Goal: Information Seeking & Learning: Check status

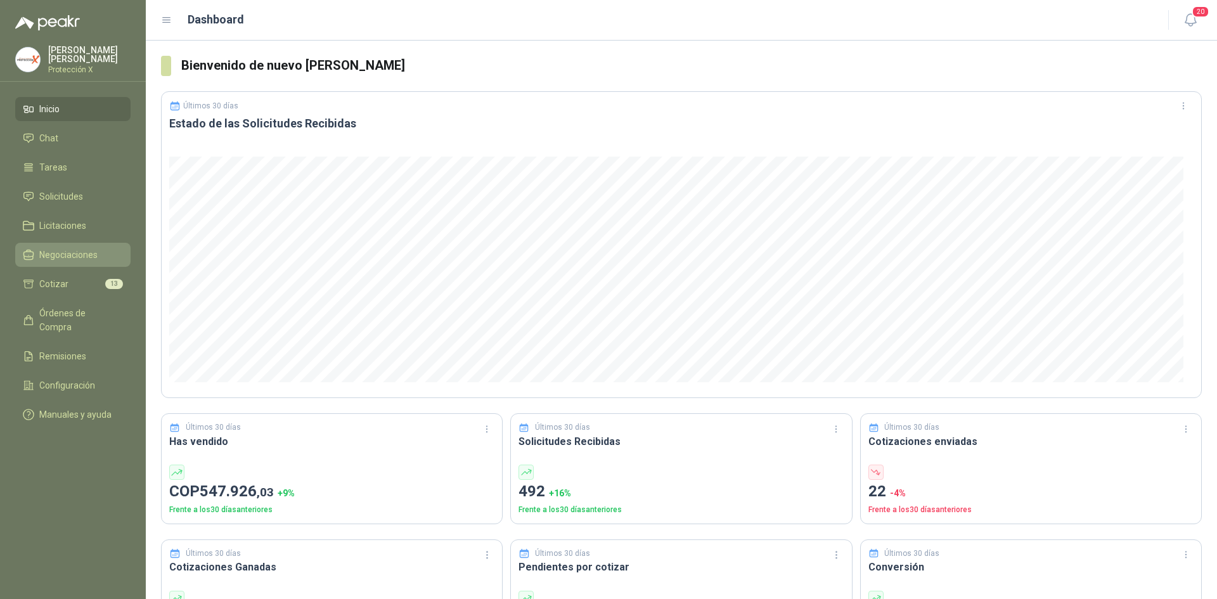
click at [70, 254] on span "Negociaciones" at bounding box center [68, 255] width 58 height 14
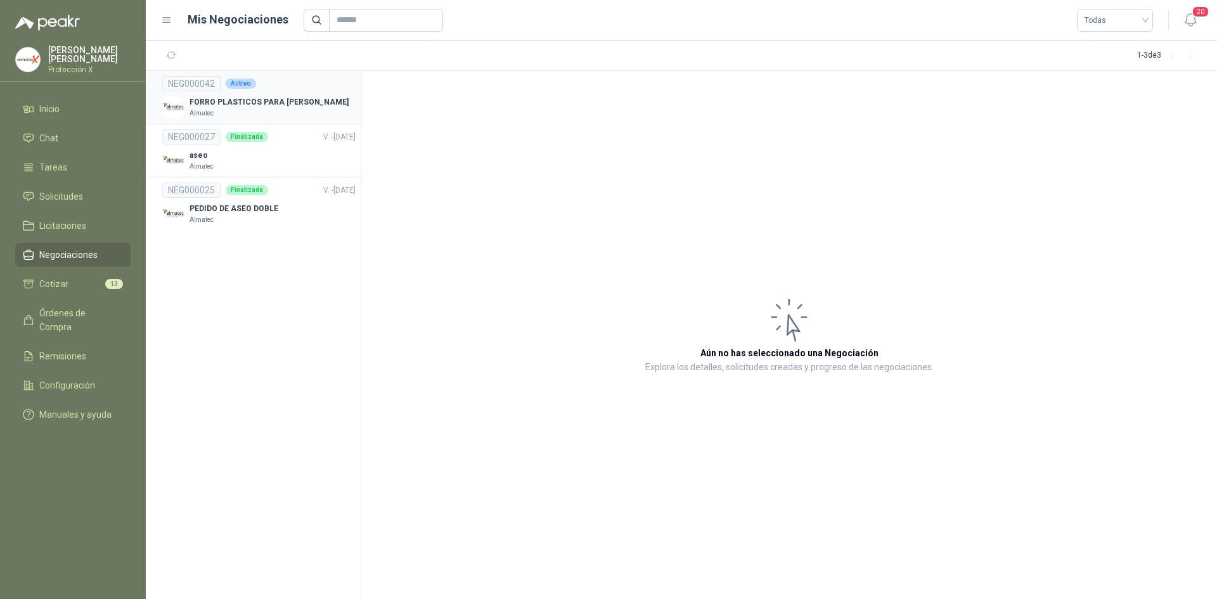
click at [219, 98] on p "FORRO PLASTICOS PARA [PERSON_NAME]" at bounding box center [269, 102] width 159 height 12
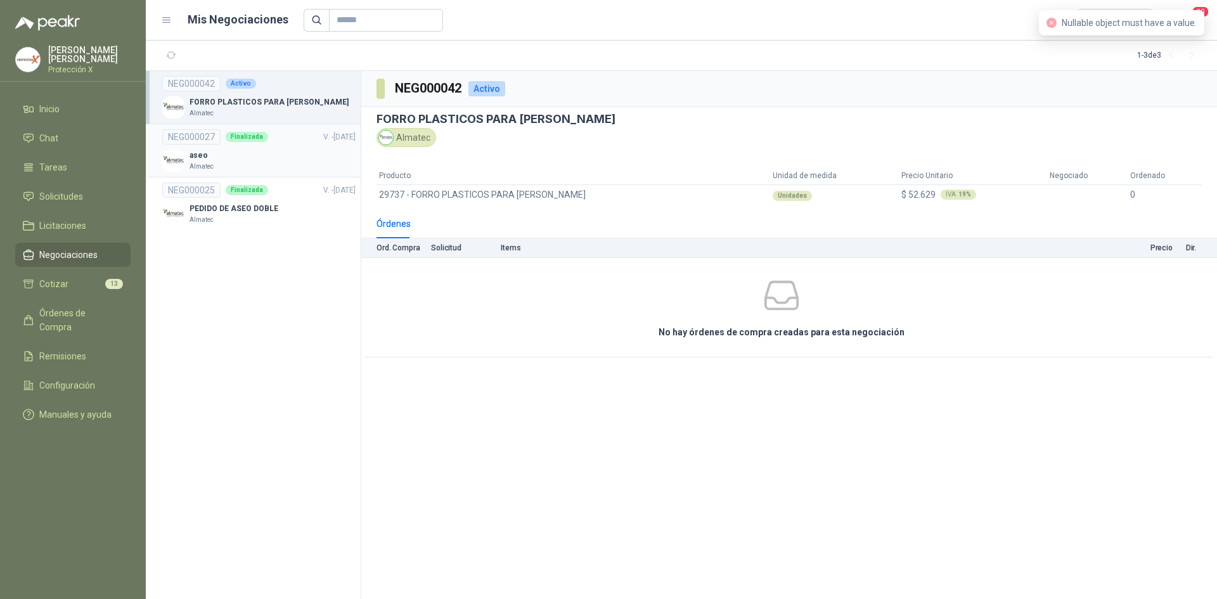
click at [223, 142] on div "NEG000027 Finalizada V. - [DATE]" at bounding box center [258, 136] width 193 height 15
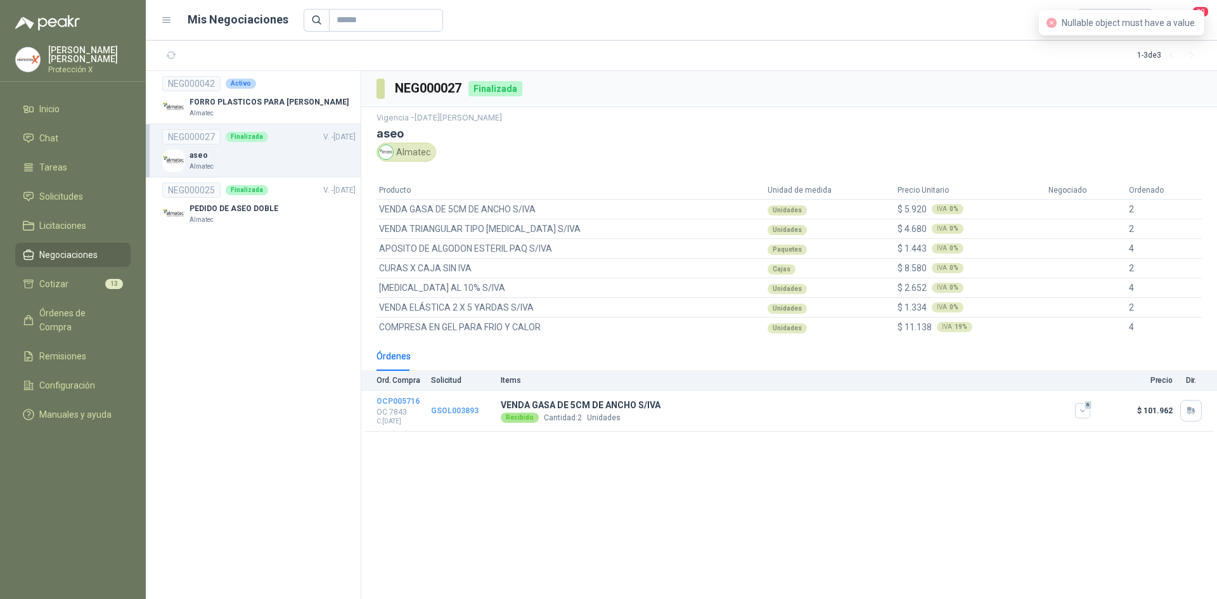
click at [1001, 35] on header "Mis Negociaciones Todas 20" at bounding box center [681, 20] width 1071 height 41
click at [169, 28] on div "Mis Negociaciones Todas" at bounding box center [657, 20] width 992 height 23
click at [168, 23] on icon at bounding box center [166, 20] width 11 height 11
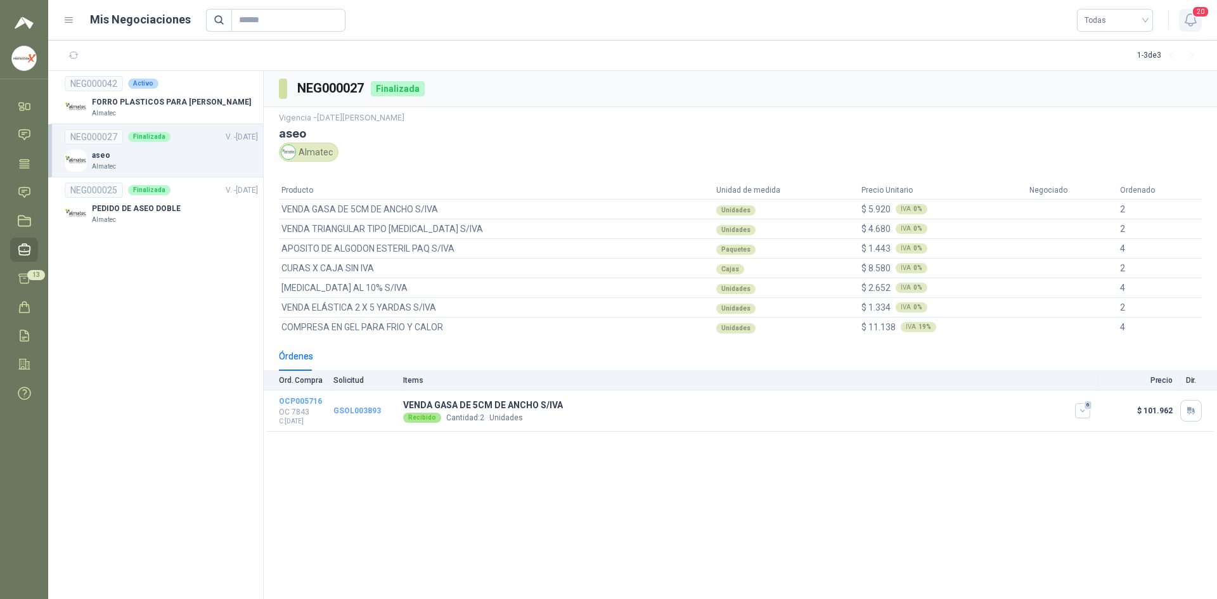
click at [1193, 20] on icon "button" at bounding box center [1191, 20] width 16 height 16
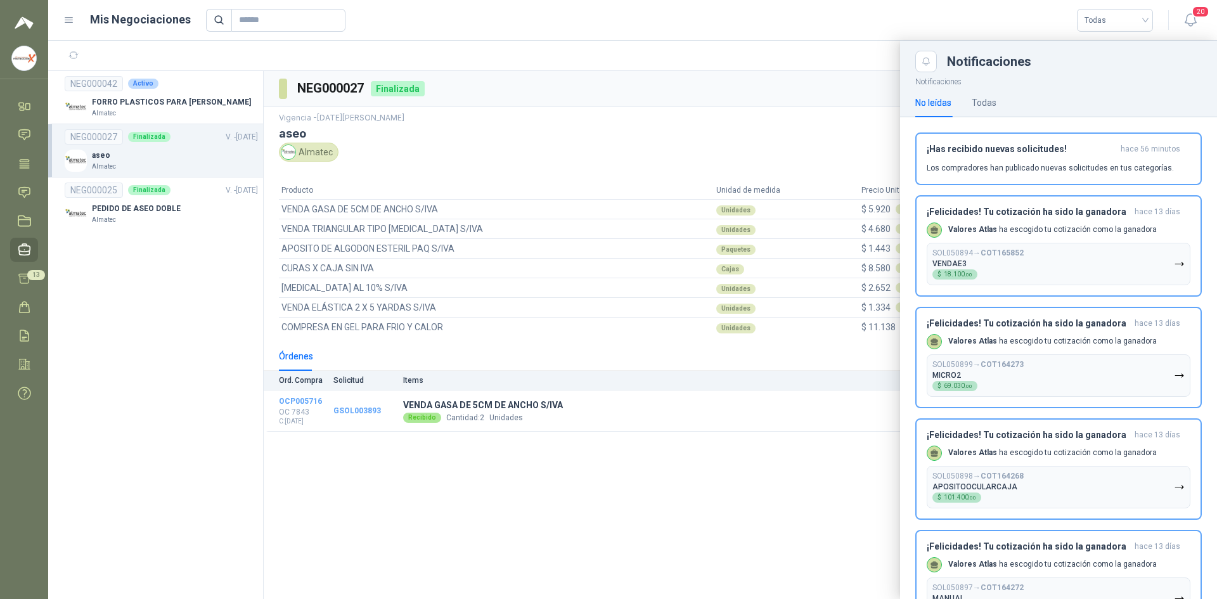
click at [664, 487] on div at bounding box center [632, 320] width 1169 height 558
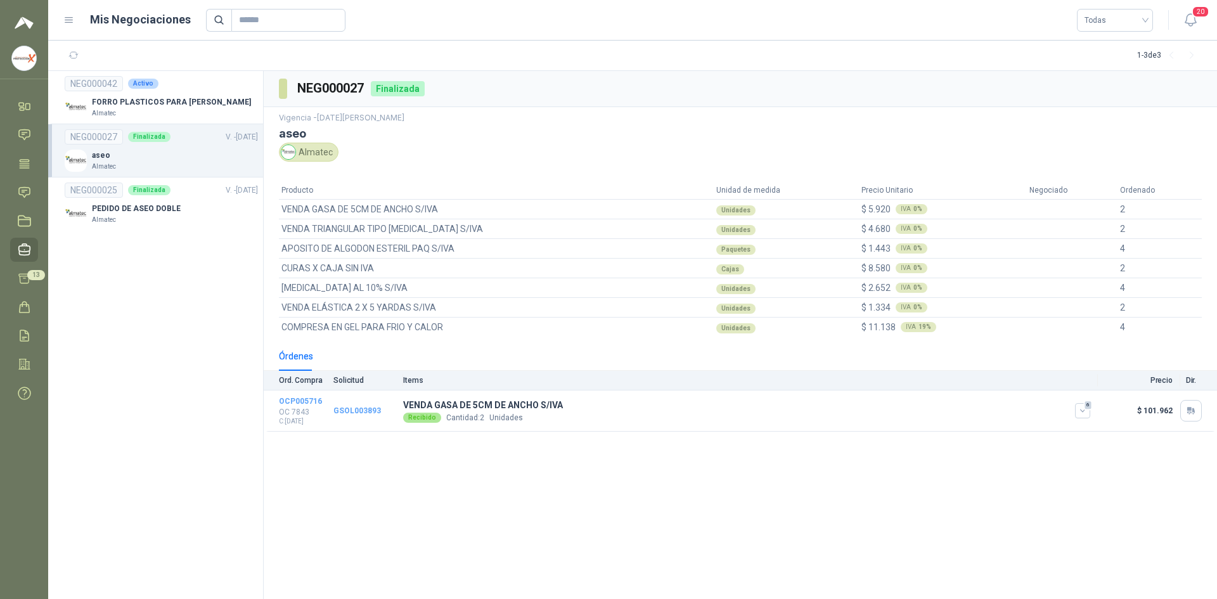
click at [37, 267] on ul "Inicio Chat Tareas Solicitudes Licitaciones Negociaciones Cotizar 13 Órdenes de…" at bounding box center [24, 252] width 48 height 316
click at [36, 286] on link "Cotizar 13" at bounding box center [24, 278] width 28 height 23
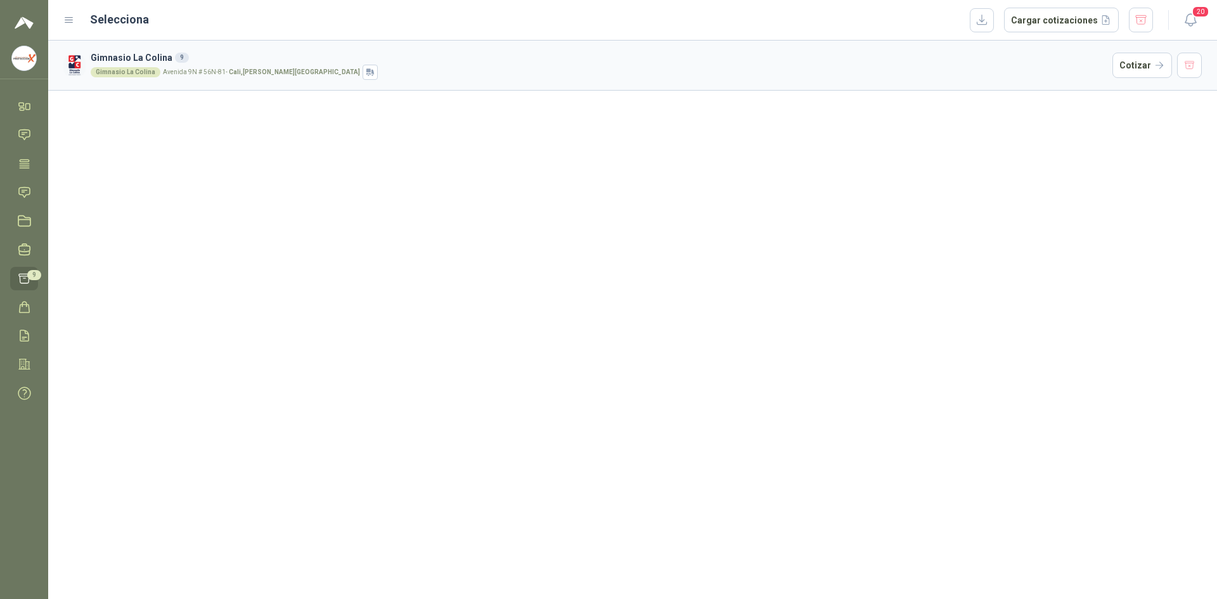
click at [77, 15] on div "Selecciona Cargar cotizaciones" at bounding box center [608, 20] width 1090 height 25
click at [73, 20] on icon at bounding box center [68, 20] width 11 height 11
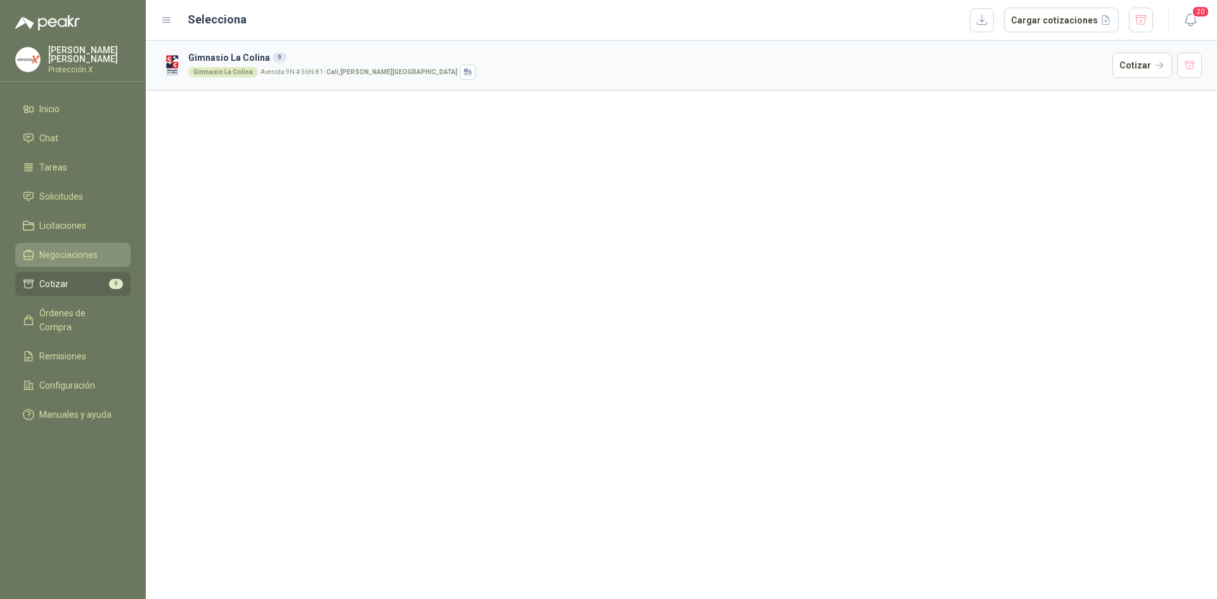
click at [65, 259] on link "Negociaciones" at bounding box center [72, 255] width 115 height 24
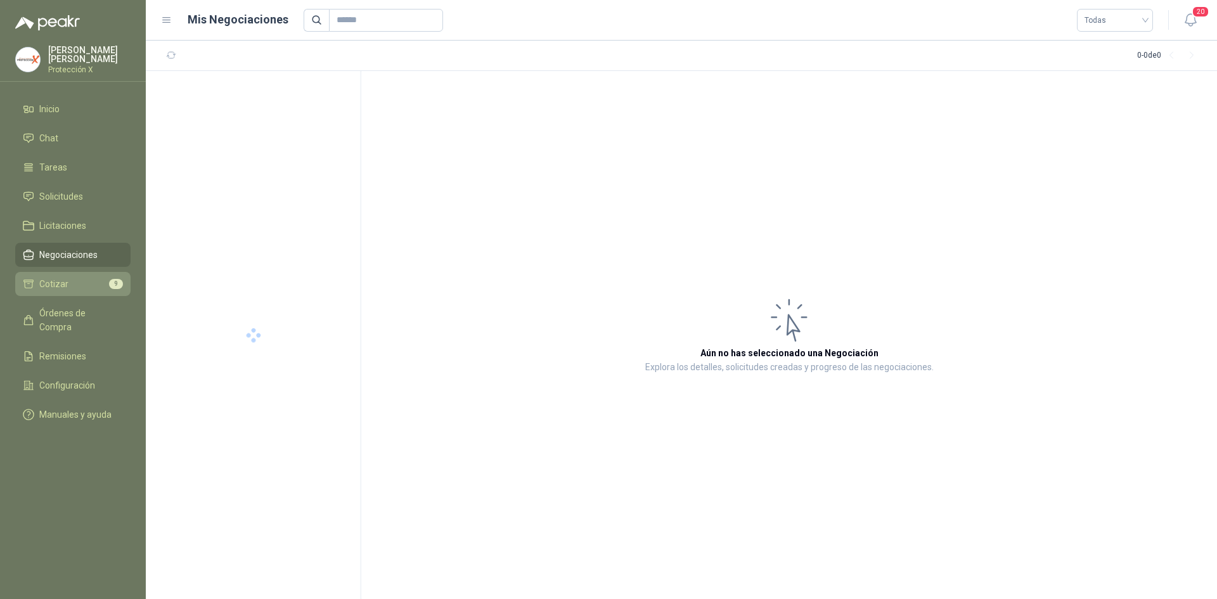
click at [73, 279] on li "Cotizar 9" at bounding box center [73, 284] width 100 height 14
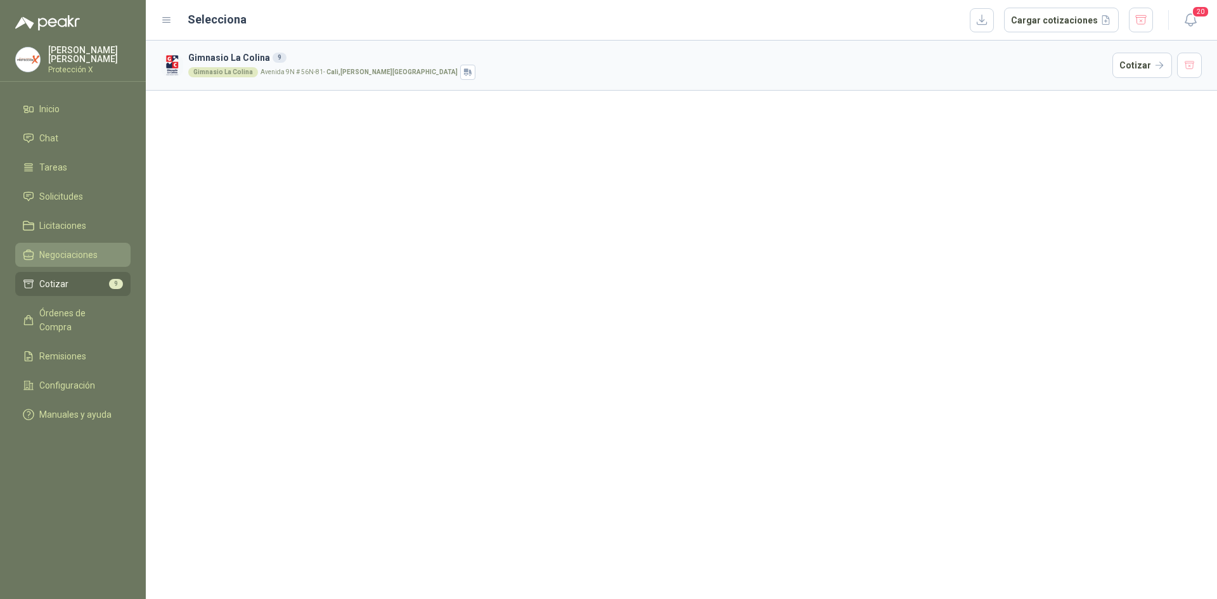
click at [71, 243] on link "Negociaciones" at bounding box center [72, 255] width 115 height 24
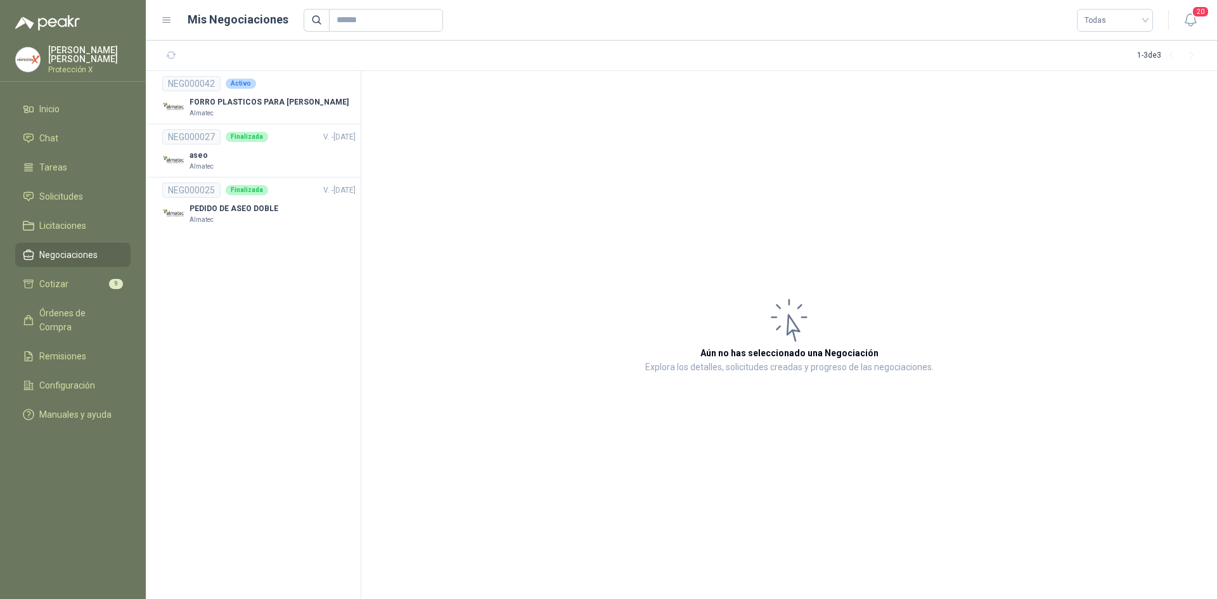
click at [48, 326] on ul "Inicio Chat Tareas Solicitudes Licitaciones Negociaciones Cotizar 9 Órdenes de …" at bounding box center [73, 264] width 146 height 335
click at [47, 319] on link "Órdenes de Compra" at bounding box center [72, 320] width 115 height 38
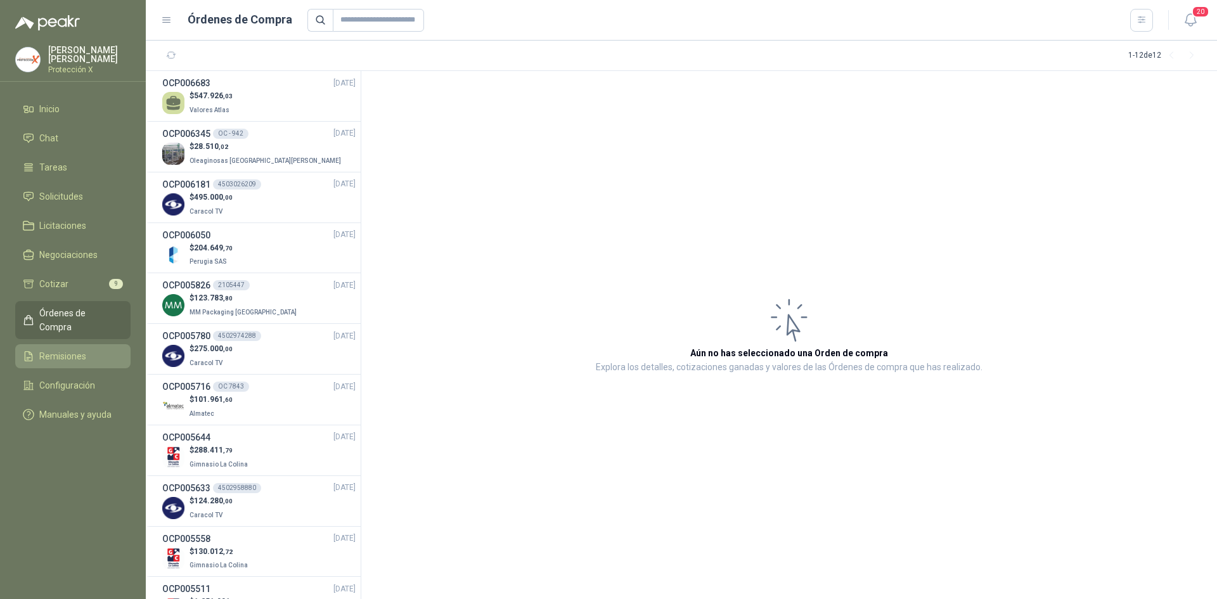
click at [60, 349] on span "Remisiones" at bounding box center [62, 356] width 47 height 14
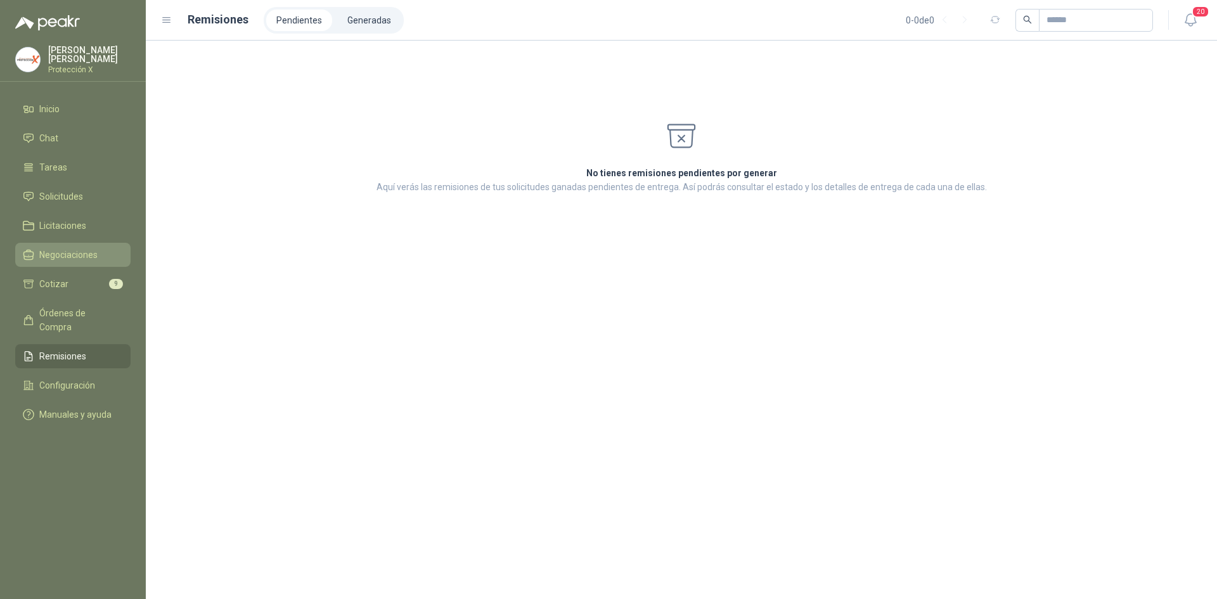
click at [48, 262] on link "Negociaciones" at bounding box center [72, 255] width 115 height 24
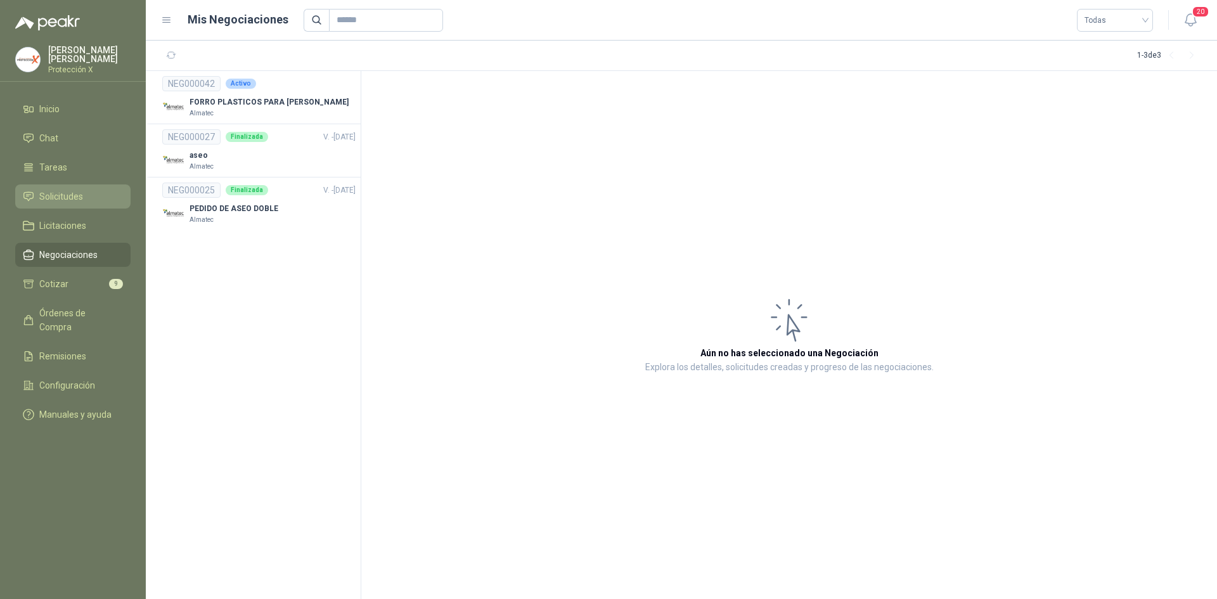
click at [61, 200] on span "Solicitudes" at bounding box center [61, 197] width 44 height 14
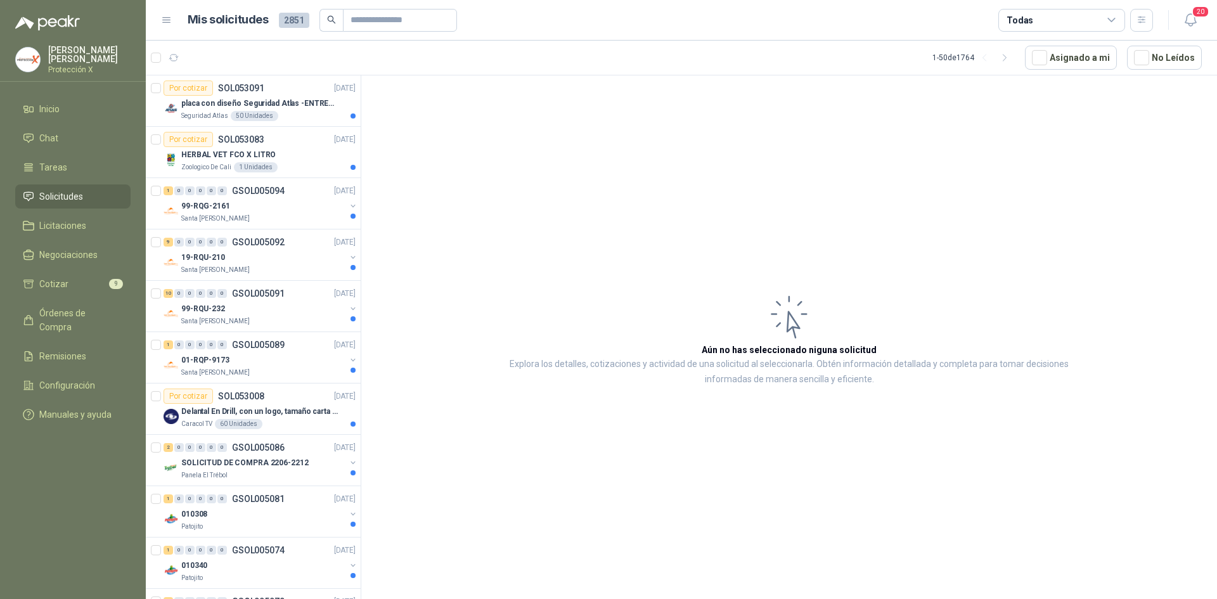
click at [218, 106] on p "placa con diseño Seguridad Atlas -ENTREGA en [GEOGRAPHIC_DATA]" at bounding box center [260, 104] width 158 height 12
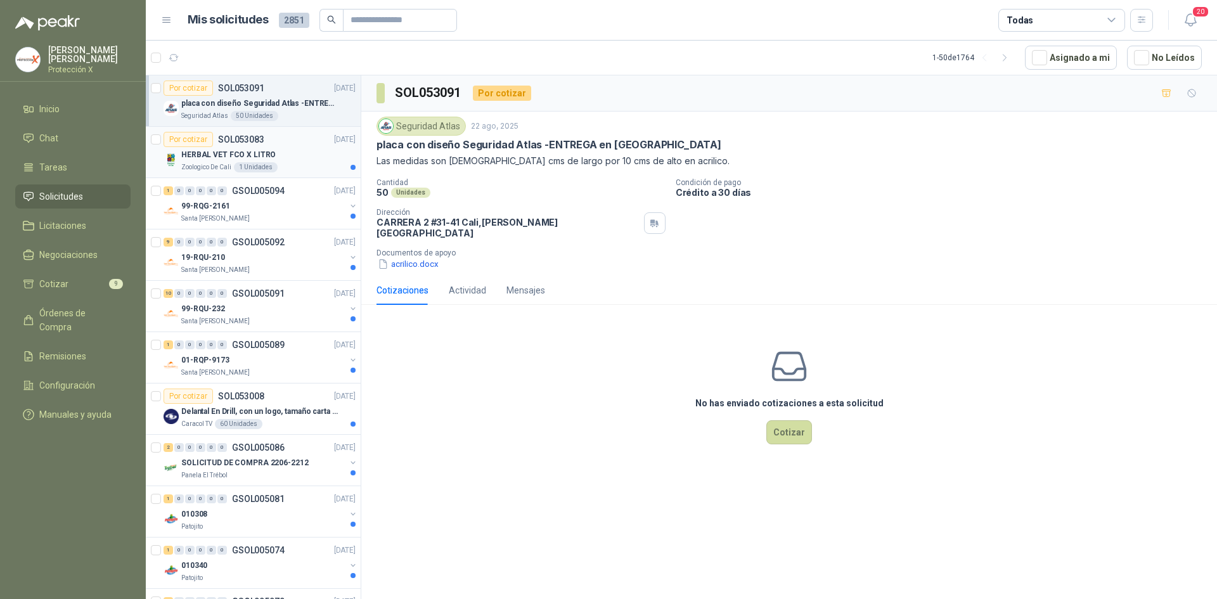
click at [261, 150] on p "HERBAL VET FCO X LITRO" at bounding box center [228, 155] width 94 height 12
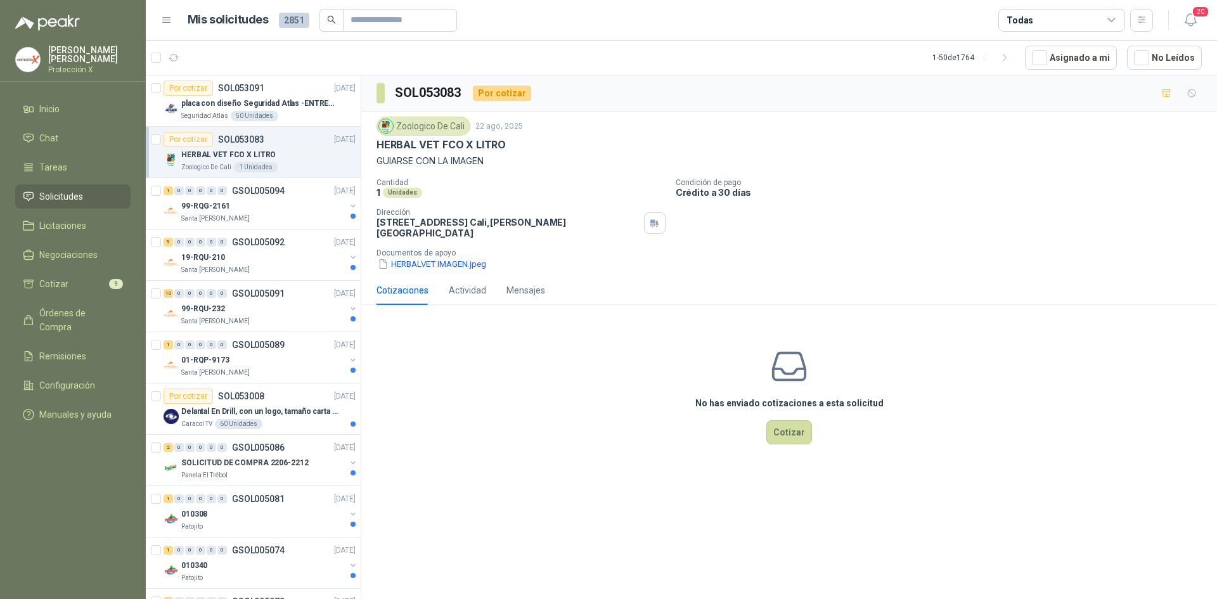
click at [261, 150] on p "HERBAL VET FCO X LITRO" at bounding box center [228, 155] width 94 height 12
click at [283, 195] on p "GSOL005094" at bounding box center [258, 190] width 53 height 9
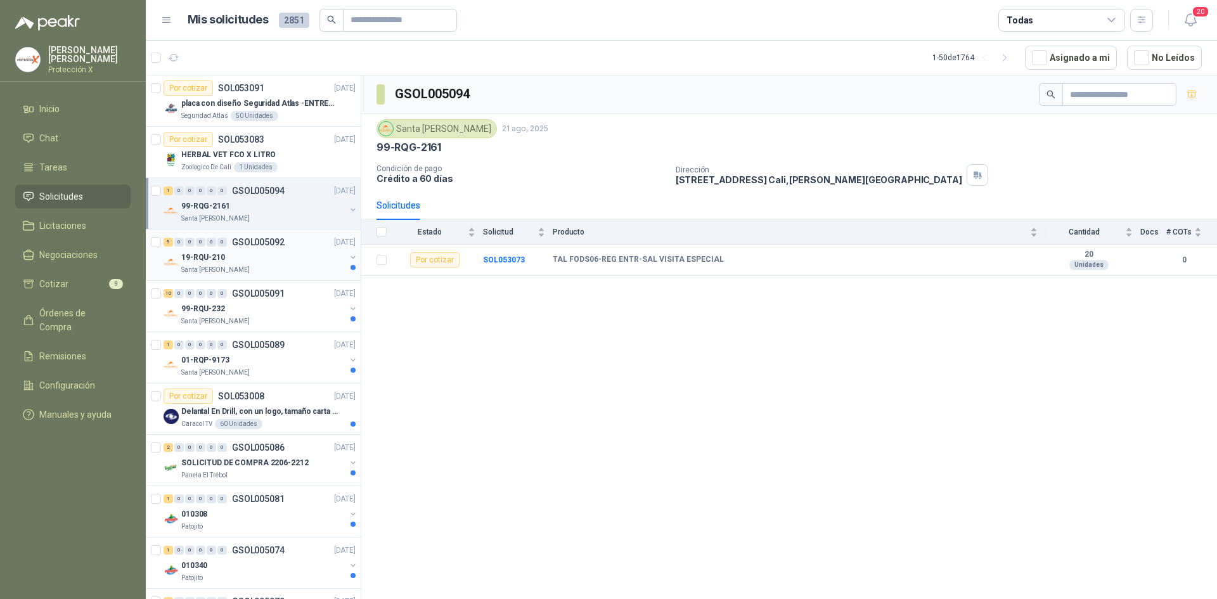
click at [292, 261] on div "19-RQU-210" at bounding box center [263, 257] width 164 height 15
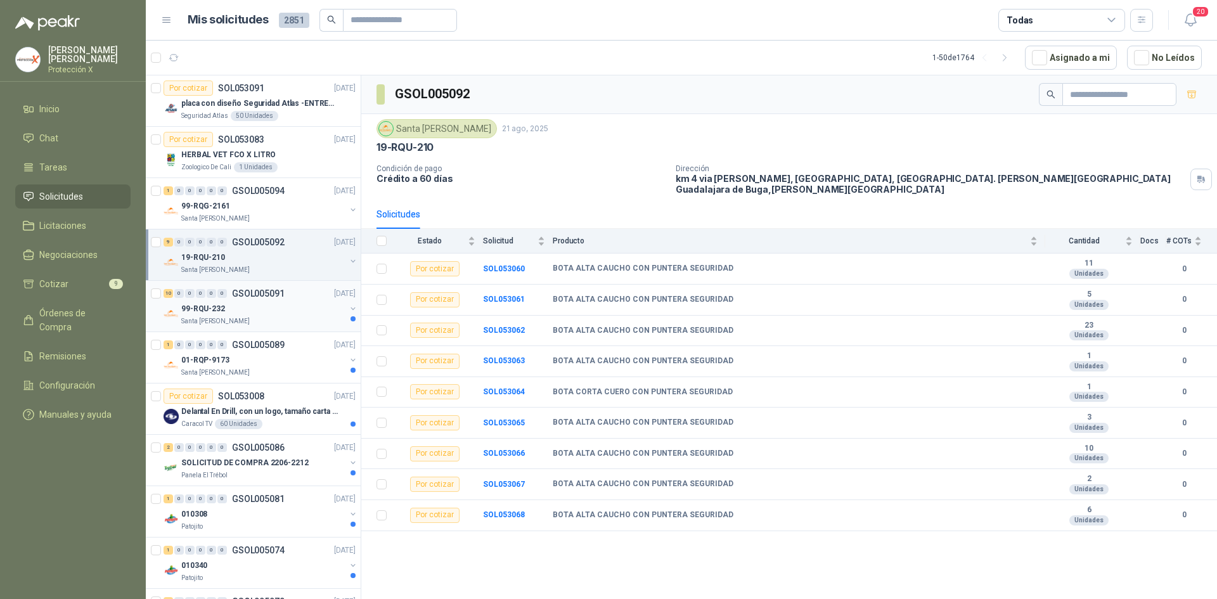
click at [292, 299] on div "10 0 0 0 0 0 GSOL005091 [DATE]" at bounding box center [261, 293] width 195 height 15
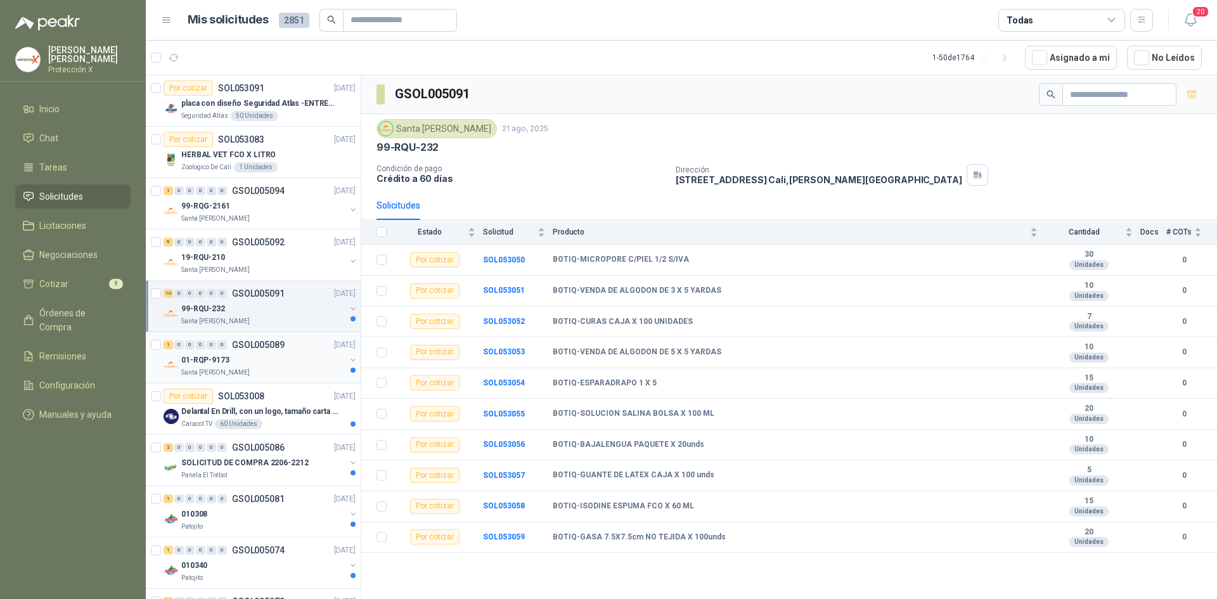
click at [311, 373] on div "Santa [PERSON_NAME]" at bounding box center [263, 373] width 164 height 10
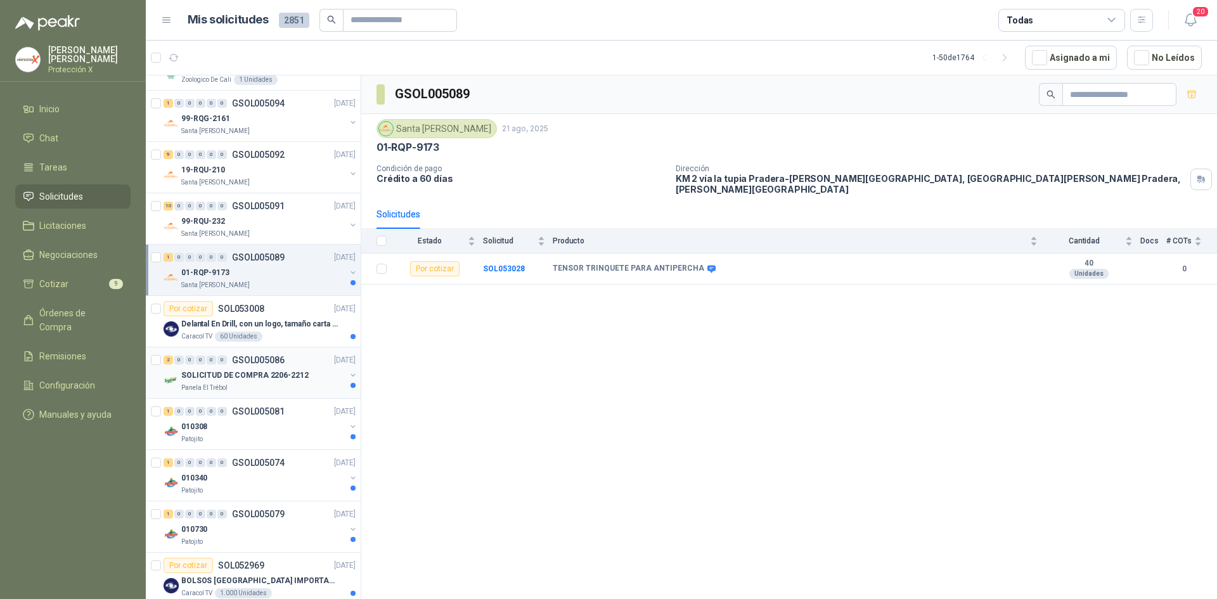
scroll to position [127, 0]
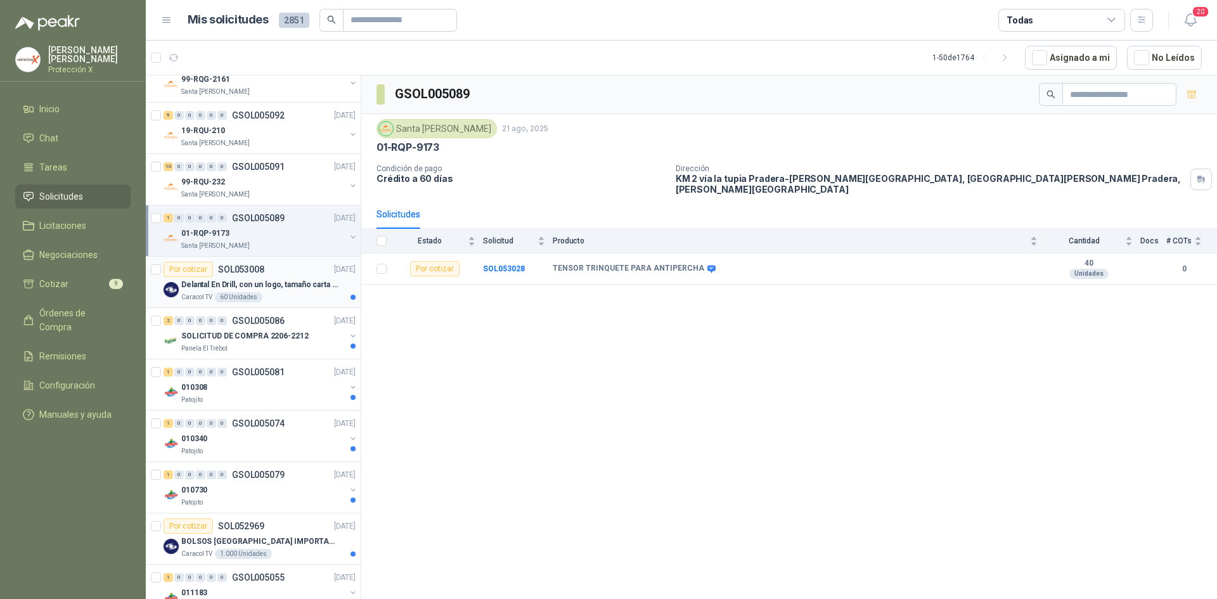
click at [309, 290] on p "Delantal En Drill, con un logo, tamaño carta 1 tinta (Se envia enlacen, como re…" at bounding box center [260, 285] width 158 height 12
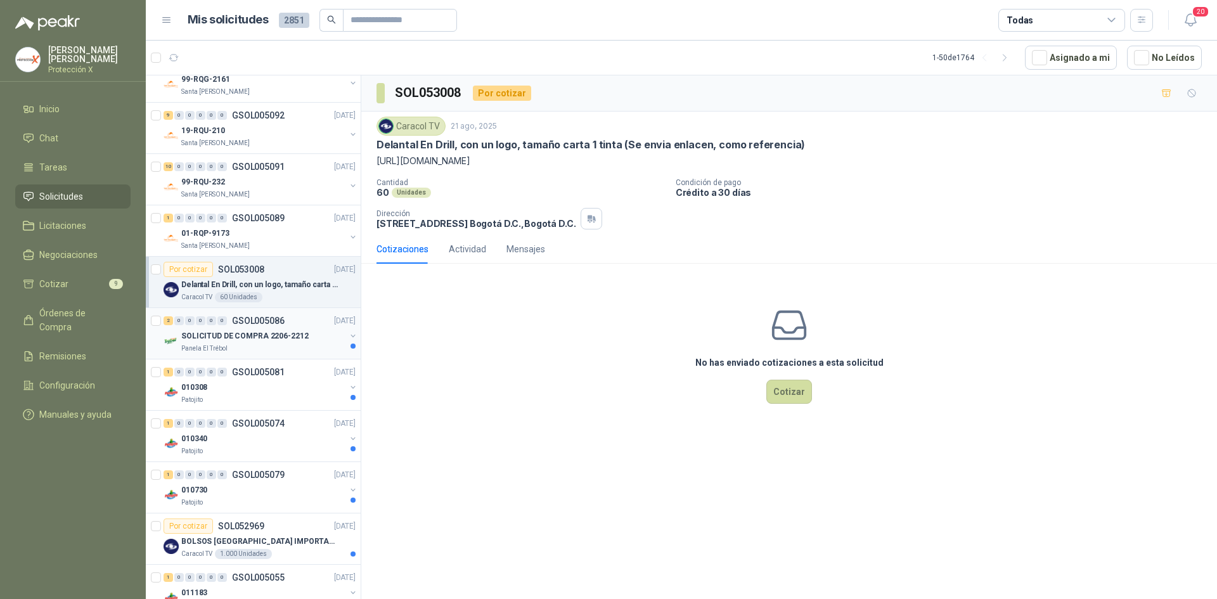
click at [313, 324] on div "2 0 0 0 0 0 GSOL005086 [DATE]" at bounding box center [261, 320] width 195 height 15
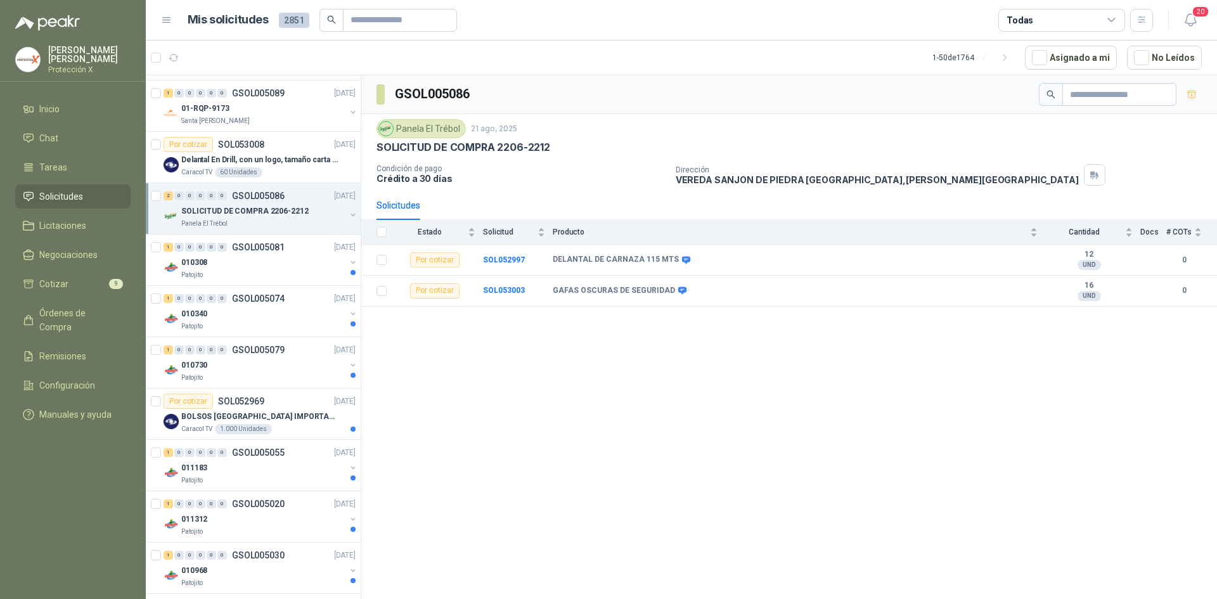
scroll to position [254, 0]
click at [312, 329] on div "Patojito" at bounding box center [263, 324] width 164 height 10
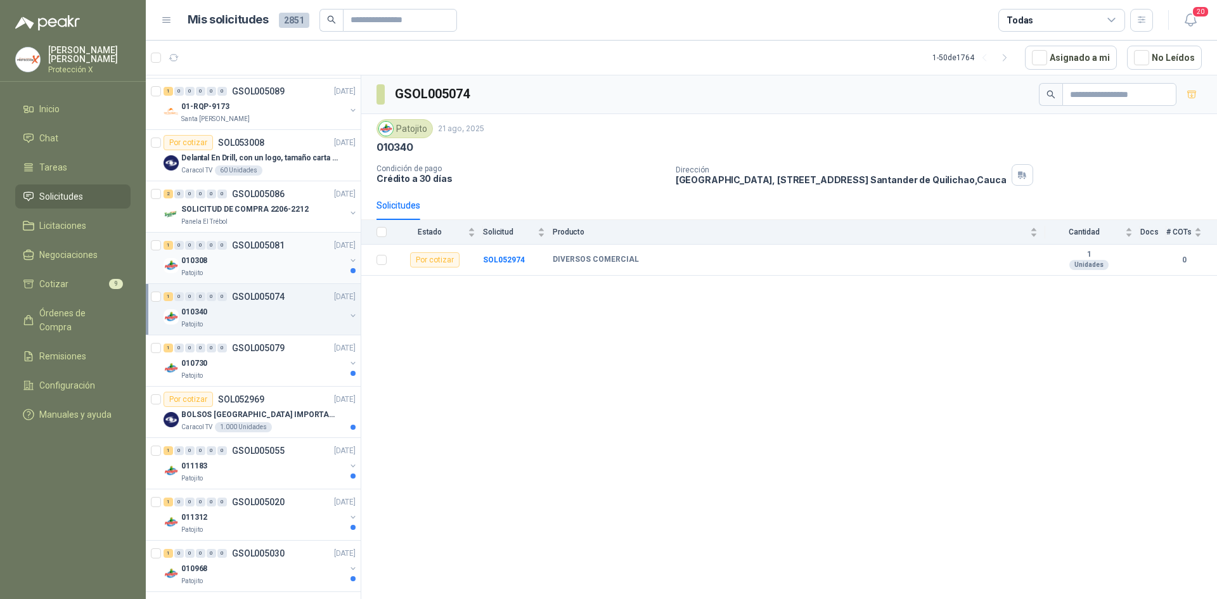
click at [306, 264] on div "010308" at bounding box center [263, 260] width 164 height 15
click at [310, 362] on div "010730" at bounding box center [263, 363] width 164 height 15
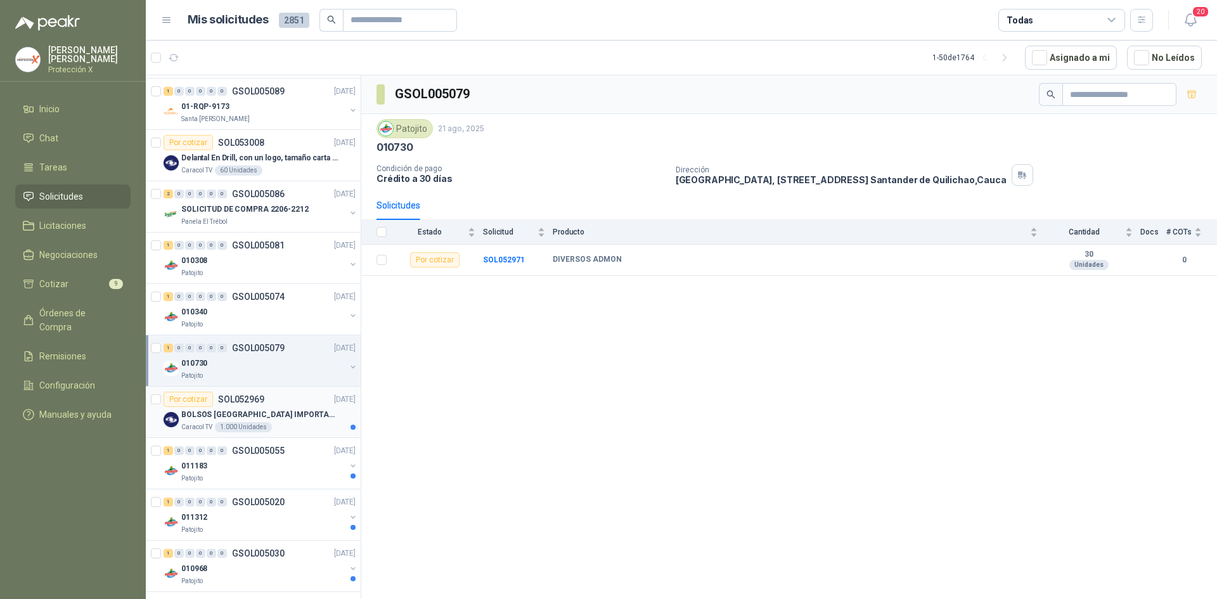
click at [306, 413] on p "BOLSOS [GEOGRAPHIC_DATA] IMPORTADO [GEOGRAPHIC_DATA]-397-1" at bounding box center [260, 415] width 158 height 12
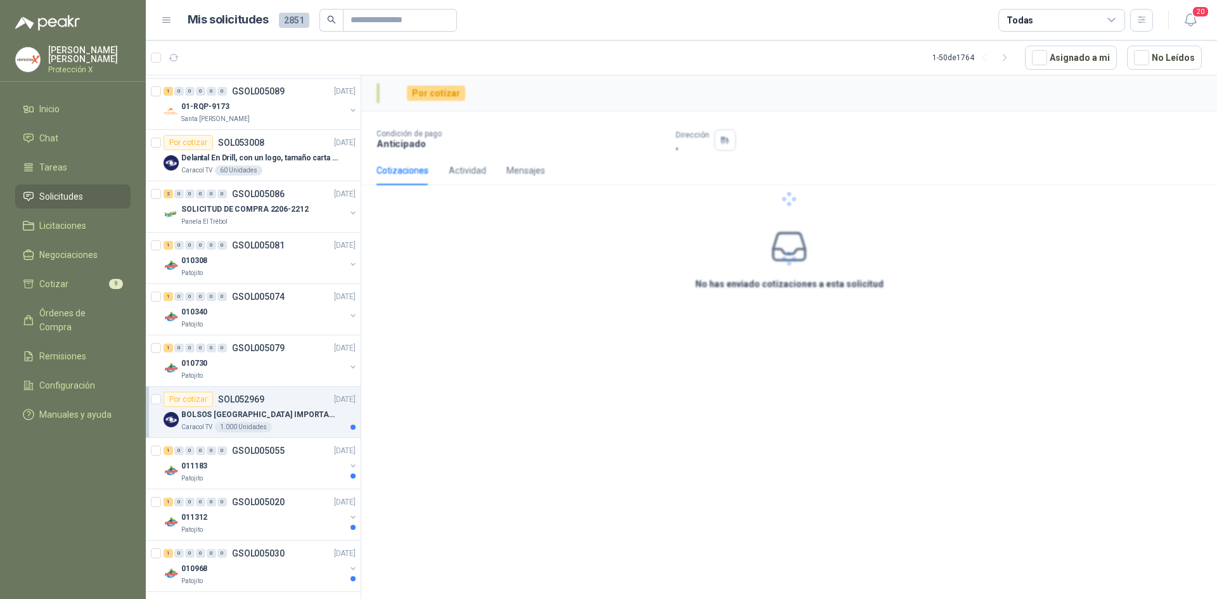
scroll to position [317, 0]
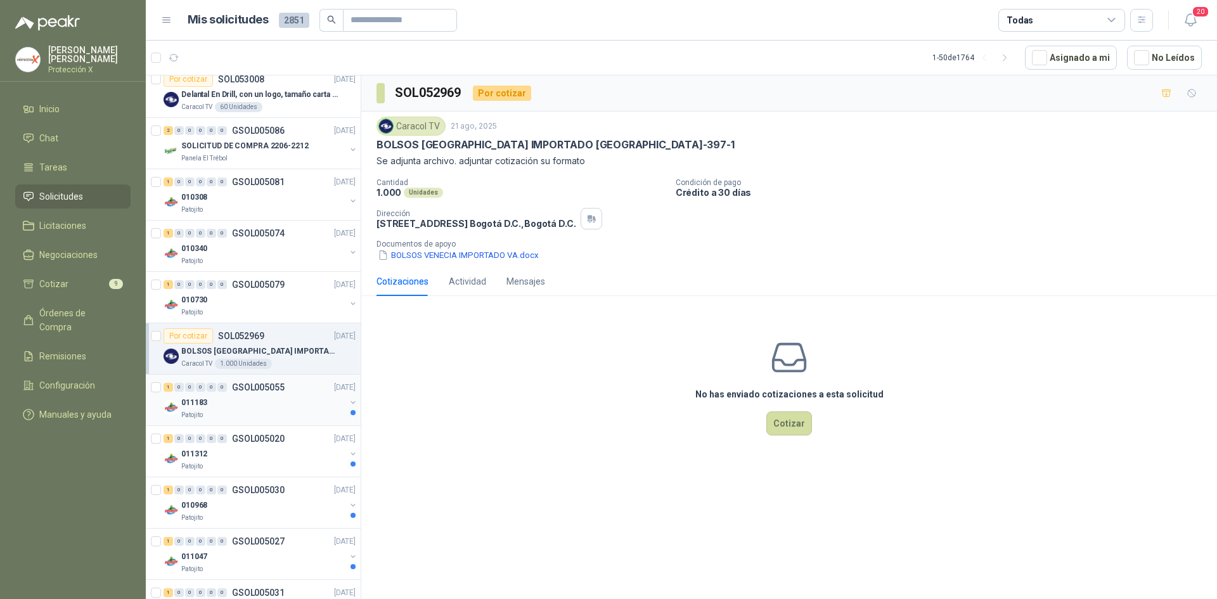
click at [301, 390] on div "1 0 0 0 0 0 GSOL005055 [DATE]" at bounding box center [261, 387] width 195 height 15
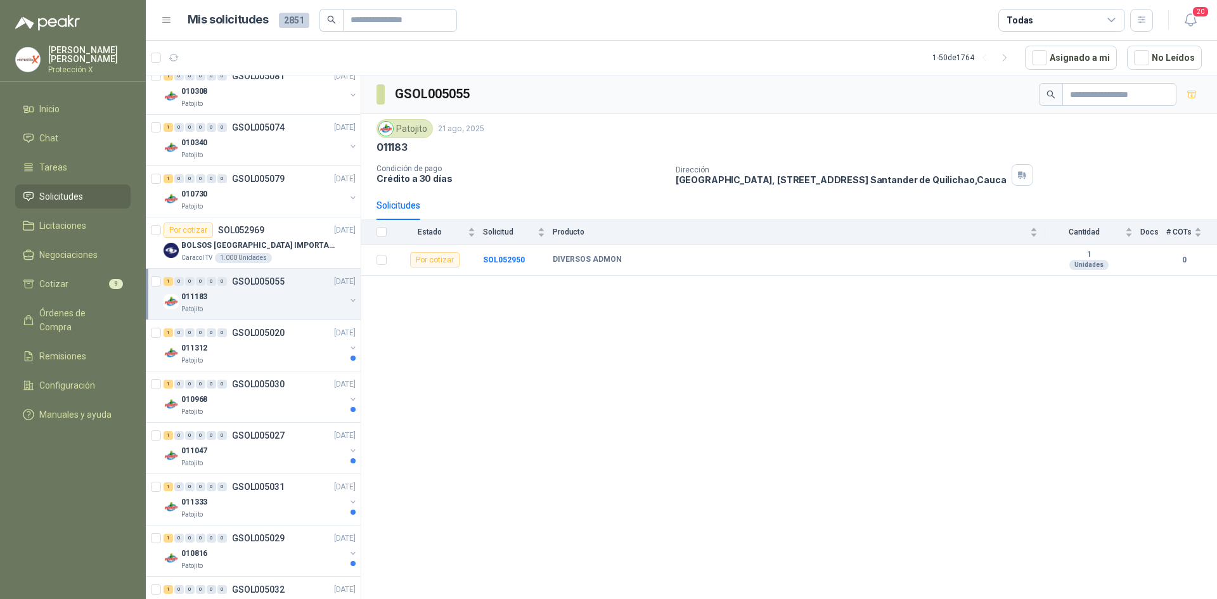
scroll to position [444, 0]
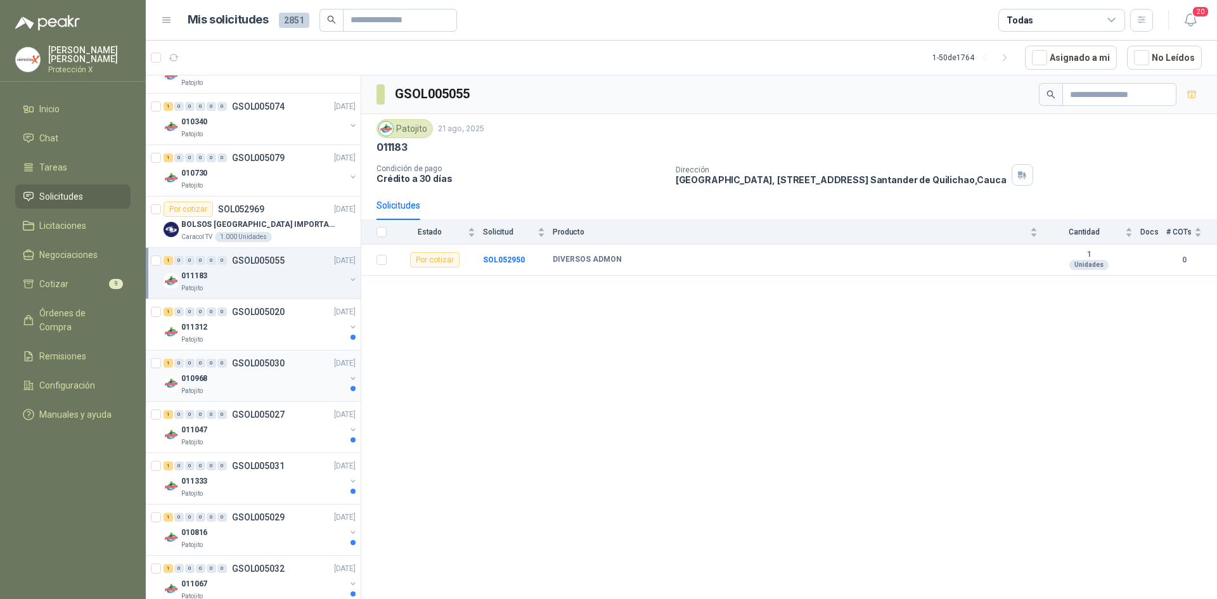
click at [296, 356] on div "1 0 0 0 0 0 GSOL005030 [DATE]" at bounding box center [261, 363] width 195 height 15
click at [293, 342] on div "Patojito" at bounding box center [263, 340] width 164 height 10
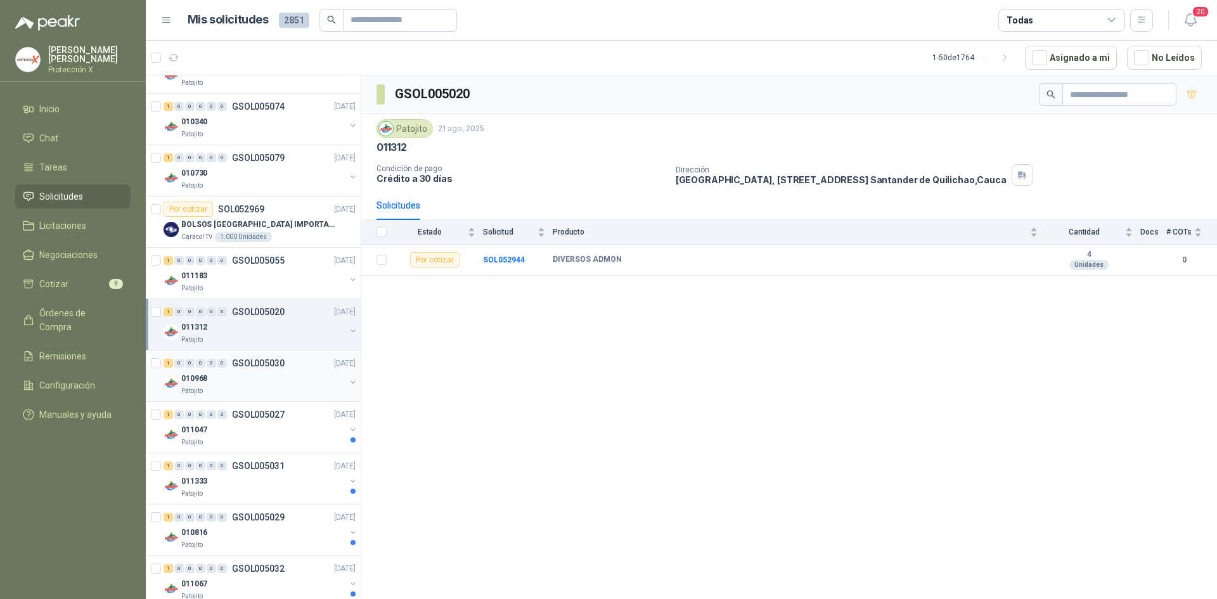
click at [271, 373] on div "010968" at bounding box center [263, 378] width 164 height 15
click at [276, 406] on div "1 0 0 0 0 0 GSOL005027 [DATE] 011047 Patojito" at bounding box center [253, 427] width 215 height 51
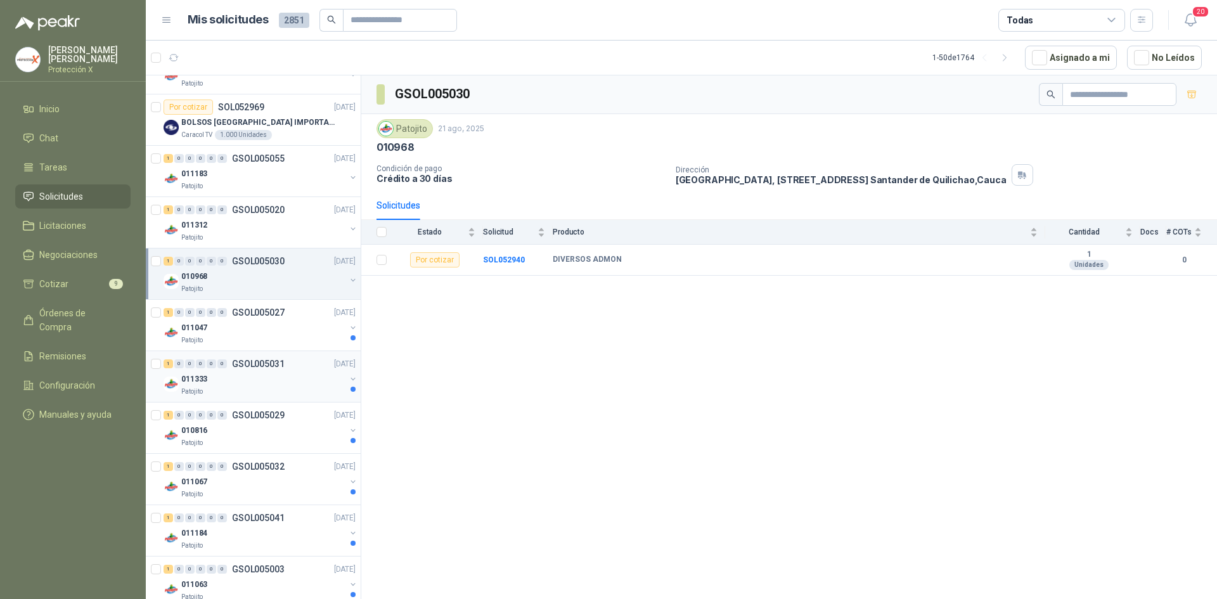
scroll to position [570, 0]
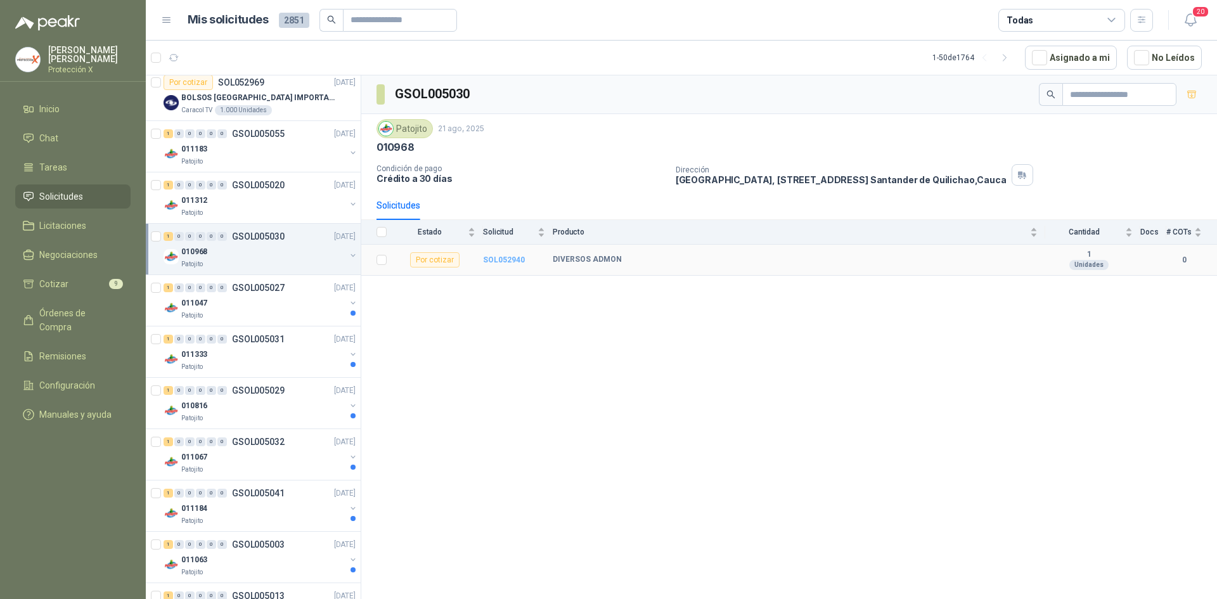
click at [508, 257] on b "SOL052940" at bounding box center [504, 259] width 42 height 9
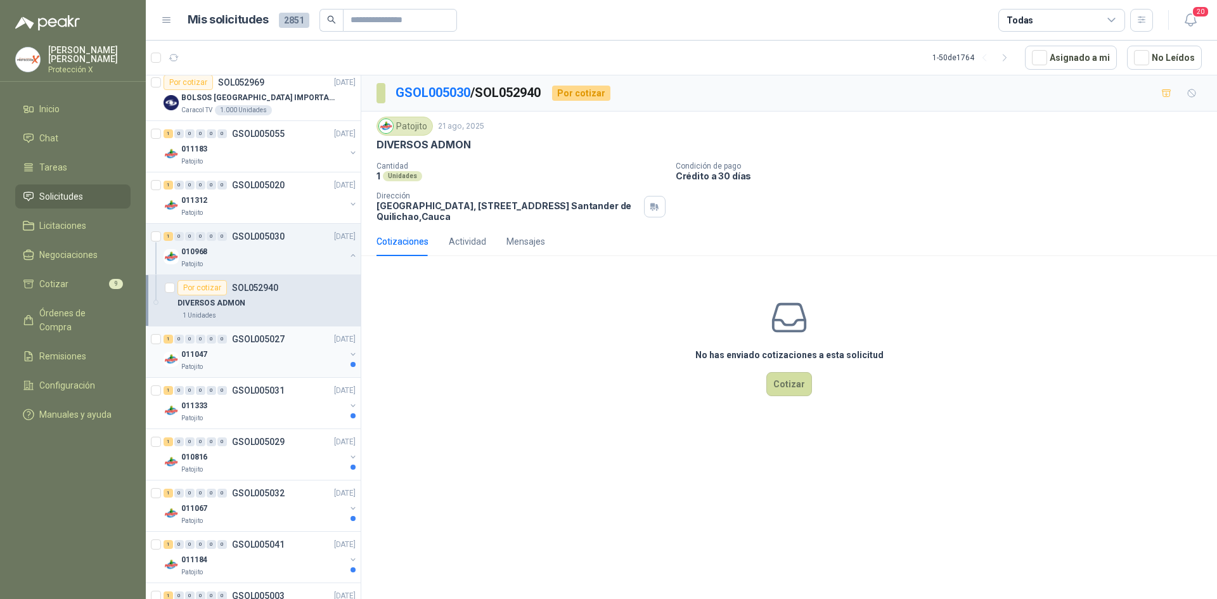
click at [264, 356] on div "011047" at bounding box center [263, 354] width 164 height 15
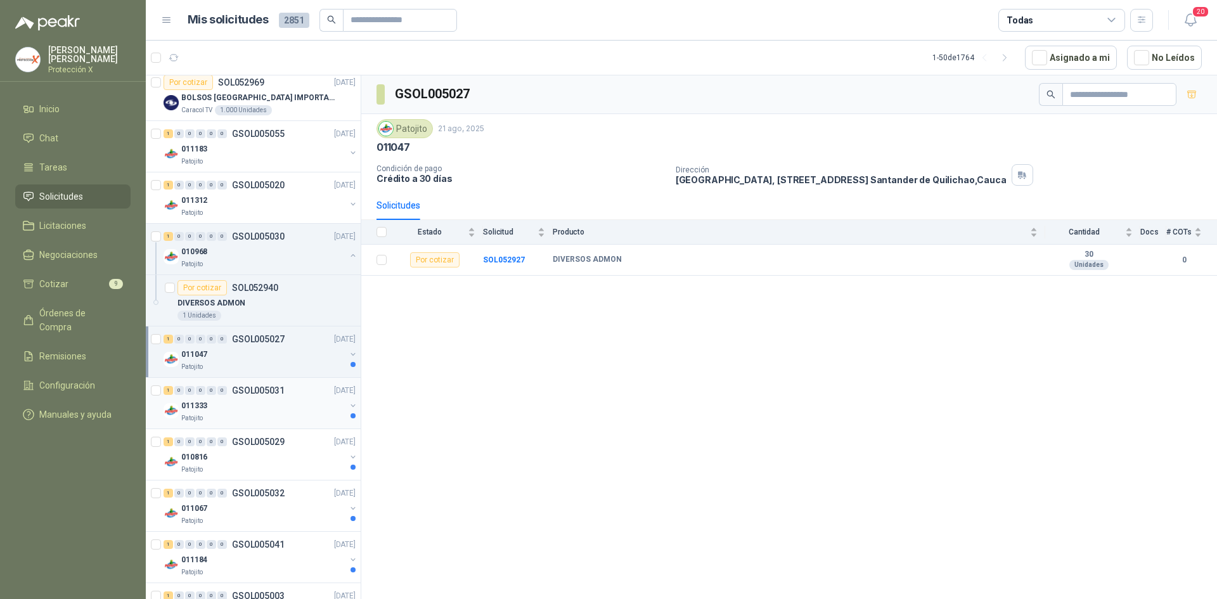
click at [275, 401] on div "011333" at bounding box center [263, 405] width 164 height 15
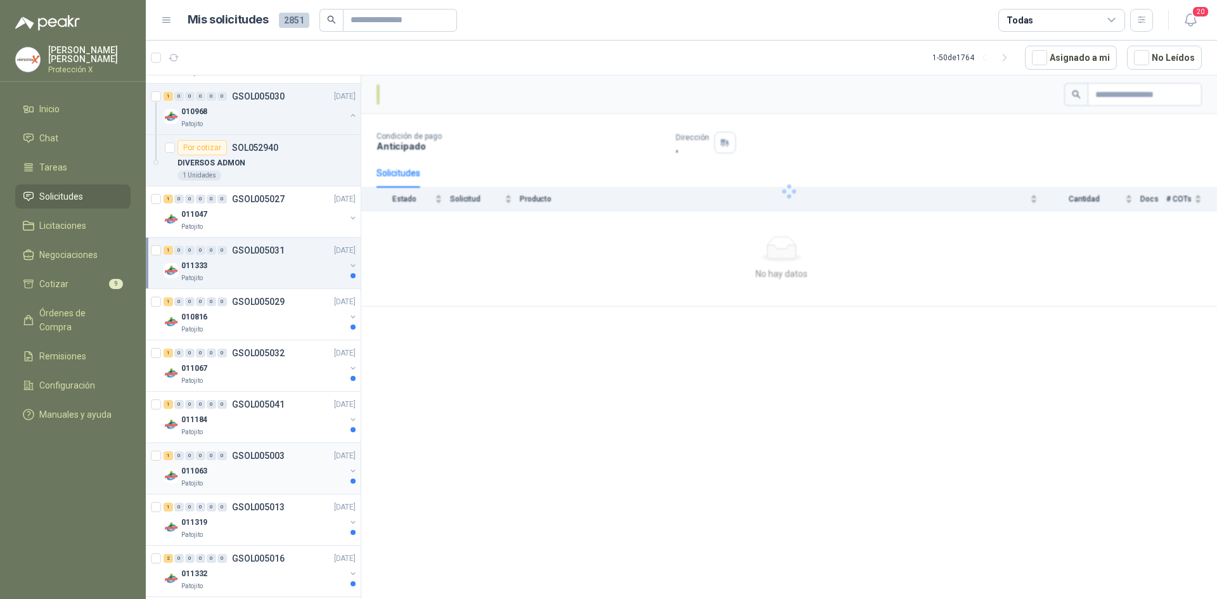
scroll to position [761, 0]
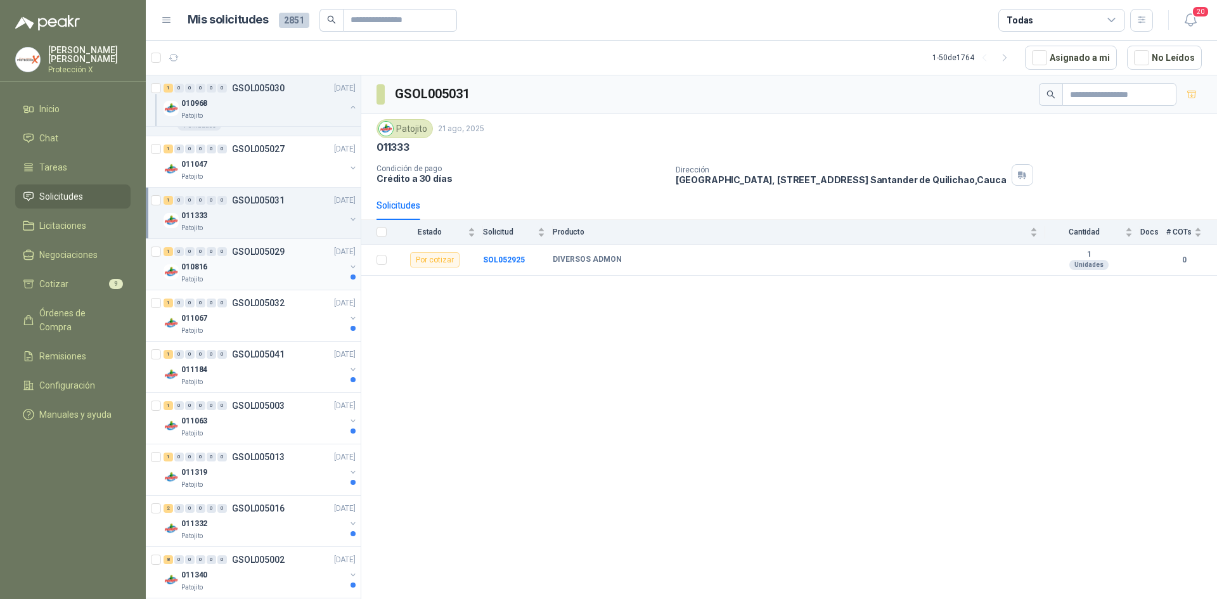
click at [293, 264] on div "010816" at bounding box center [263, 266] width 164 height 15
click at [297, 307] on div "1 0 0 0 0 0 GSOL005032 [DATE]" at bounding box center [261, 302] width 195 height 15
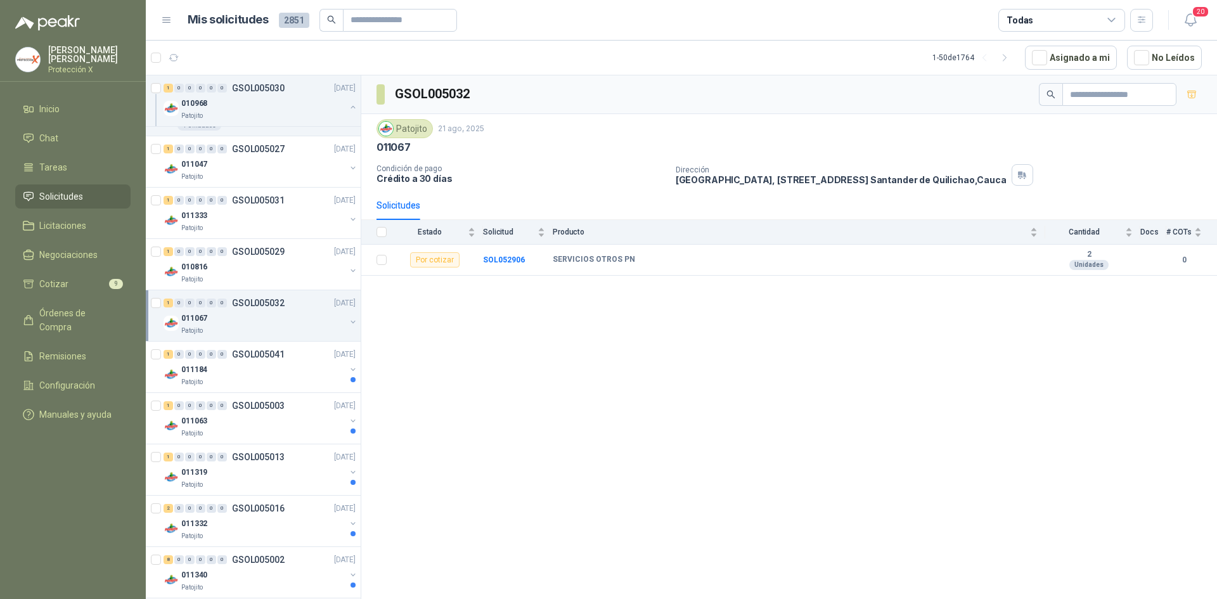
click at [303, 324] on div "011067" at bounding box center [263, 318] width 164 height 15
click at [307, 409] on div "1 0 0 0 0 0 GSOL005041 [DATE]" at bounding box center [261, 405] width 195 height 15
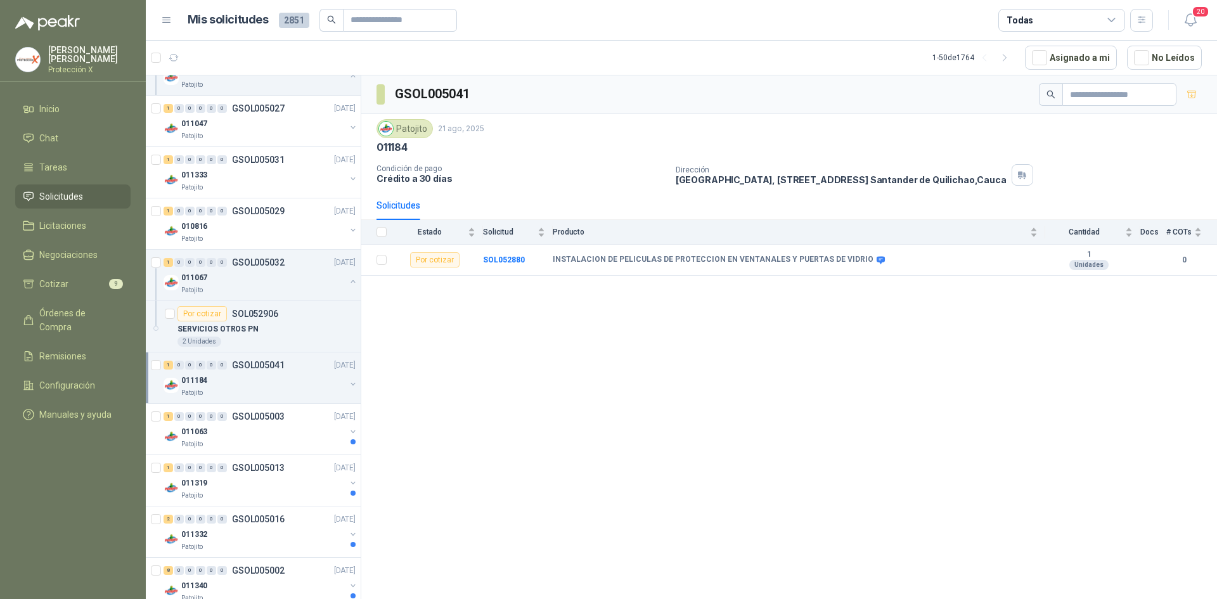
scroll to position [824, 0]
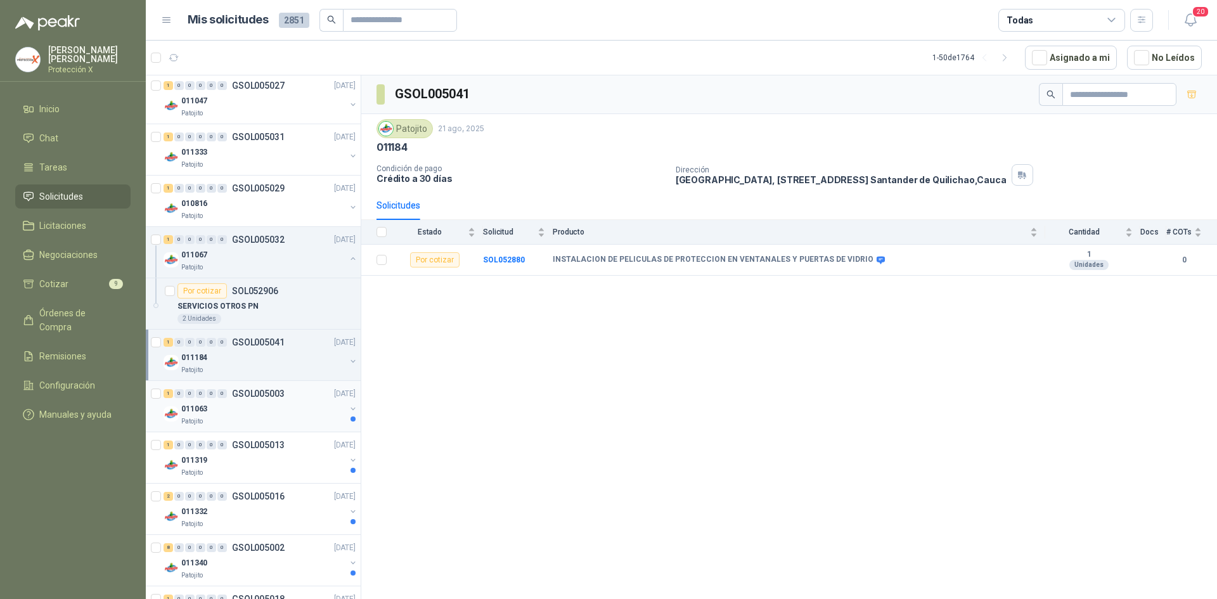
click at [280, 407] on div "011063" at bounding box center [263, 408] width 164 height 15
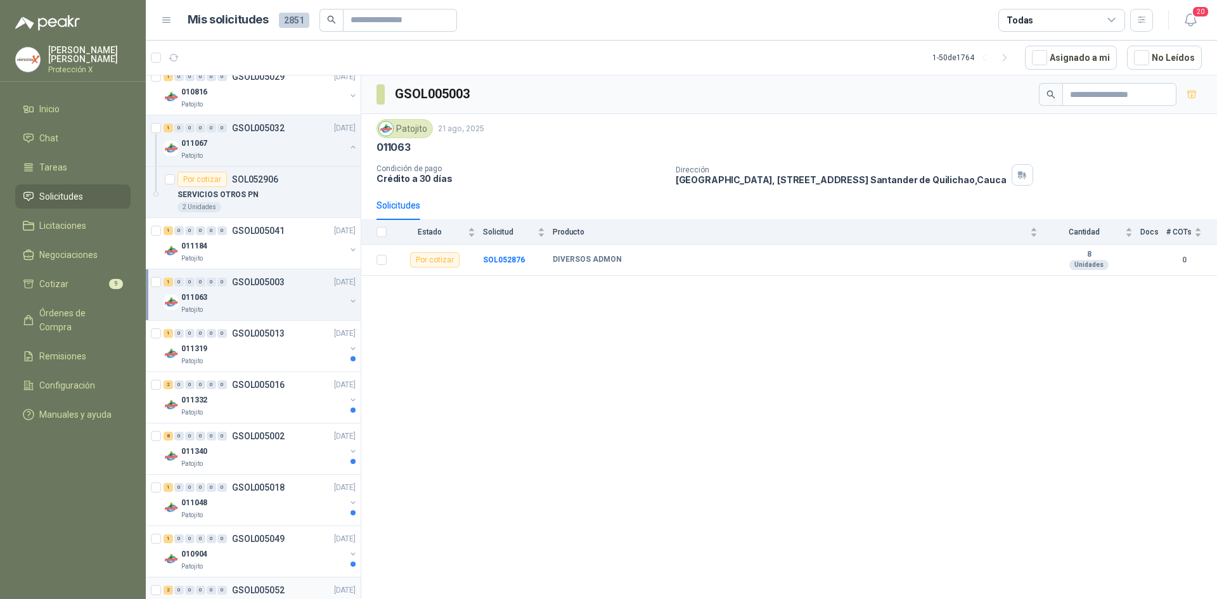
scroll to position [1141, 0]
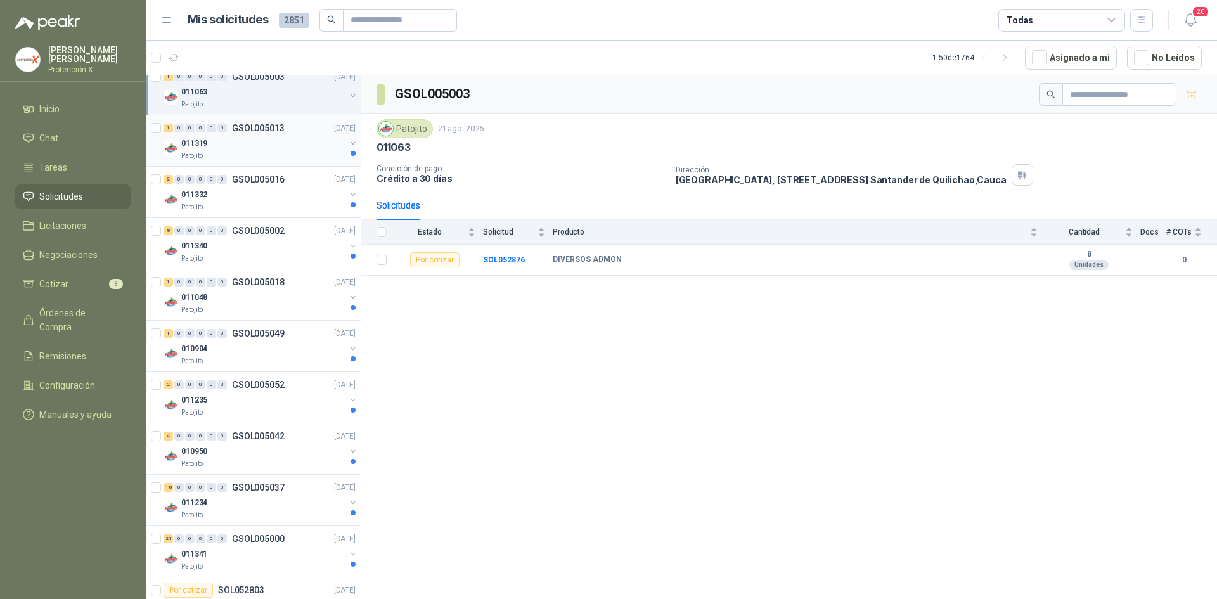
click at [272, 161] on div "1 0 0 0 0 0 GSOL005013 [DATE] 011319 Patojito" at bounding box center [253, 140] width 215 height 51
click at [290, 205] on div "Patojito" at bounding box center [263, 207] width 164 height 10
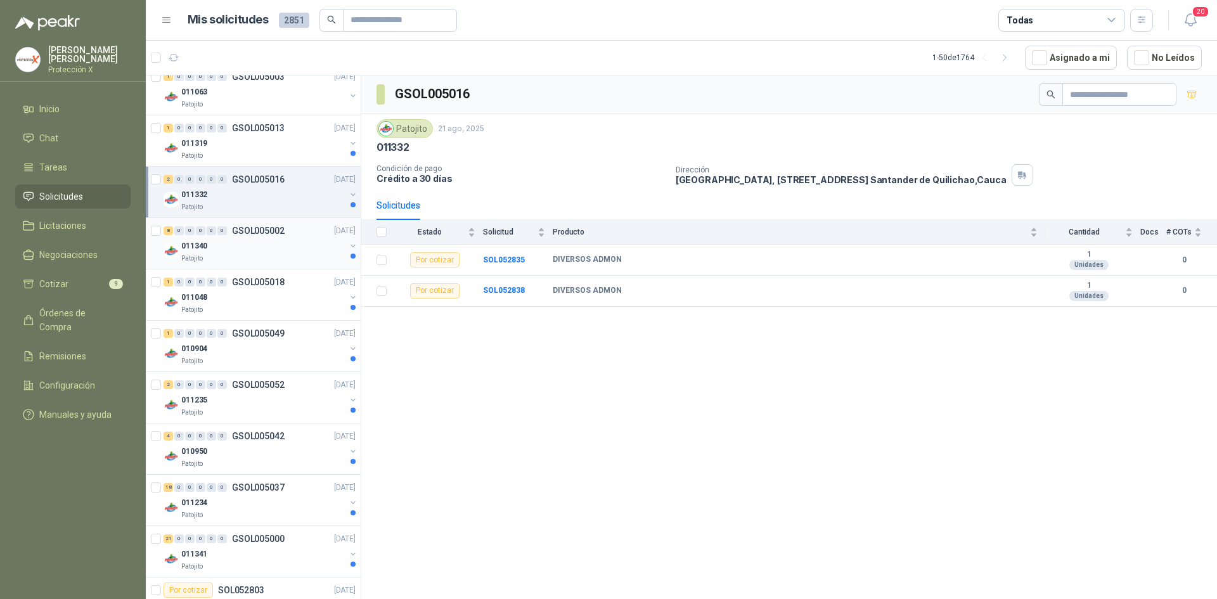
click at [272, 258] on div "Patojito" at bounding box center [263, 259] width 164 height 10
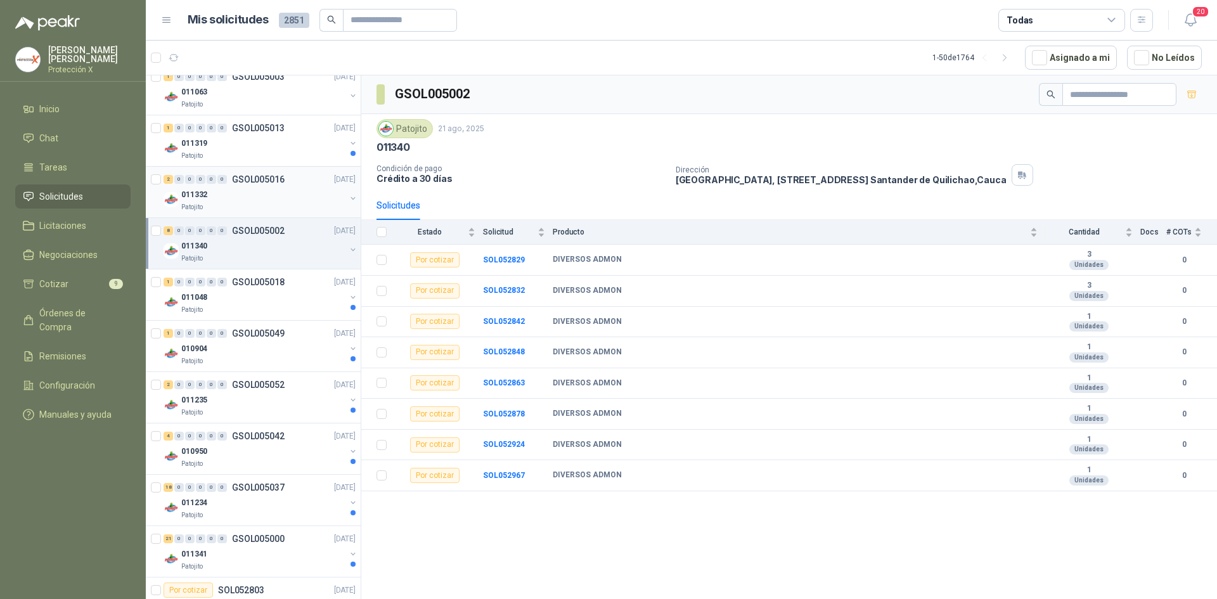
click at [255, 173] on div "2 0 0 0 0 0 GSOL005016 [DATE]" at bounding box center [261, 179] width 195 height 15
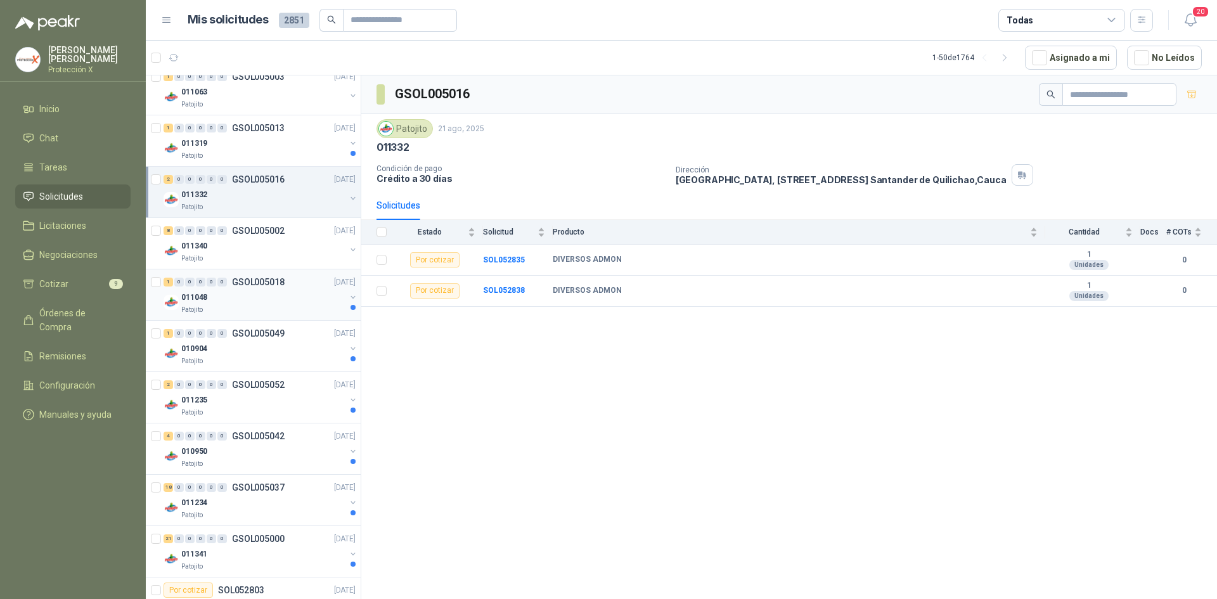
click at [274, 274] on div "1 0 0 0 0 0 GSOL005018 [DATE] 011048 Patojito" at bounding box center [253, 294] width 215 height 51
drag, startPoint x: 283, startPoint y: 309, endPoint x: 285, endPoint y: 334, distance: 24.8
click at [283, 310] on div "Patojito" at bounding box center [263, 310] width 164 height 10
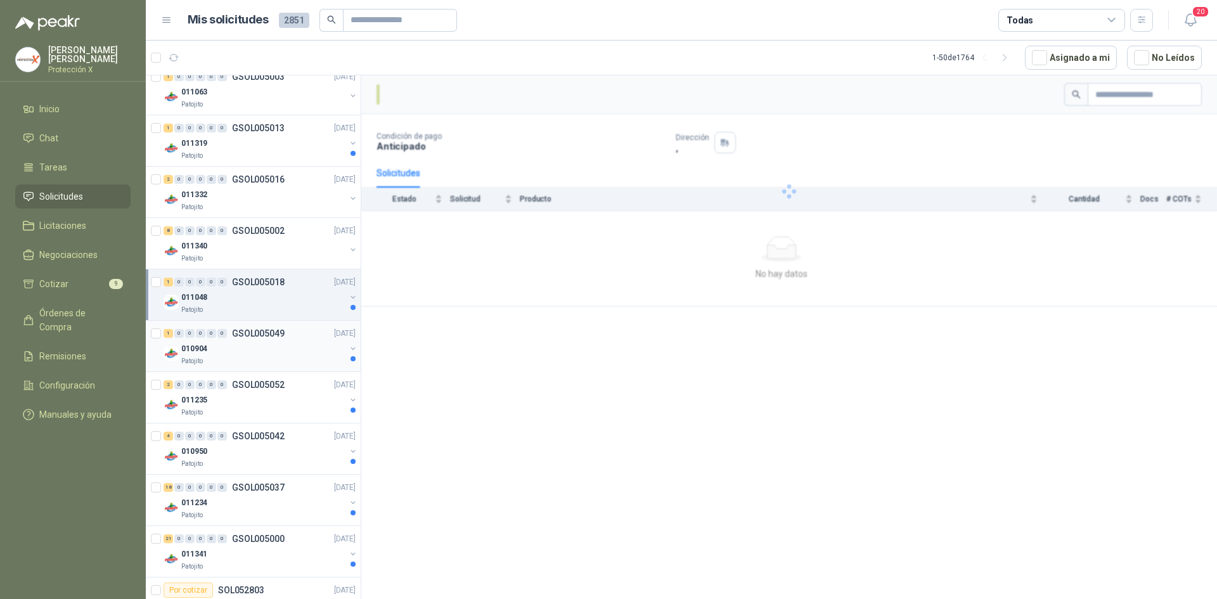
click at [287, 348] on div "010904" at bounding box center [263, 348] width 164 height 15
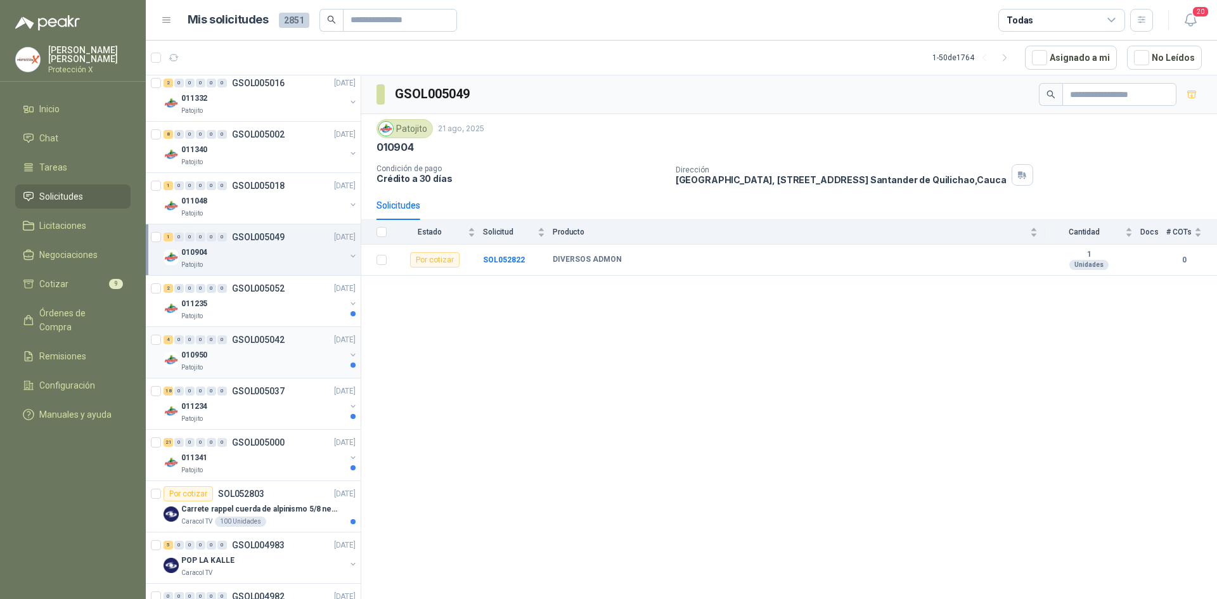
scroll to position [1268, 0]
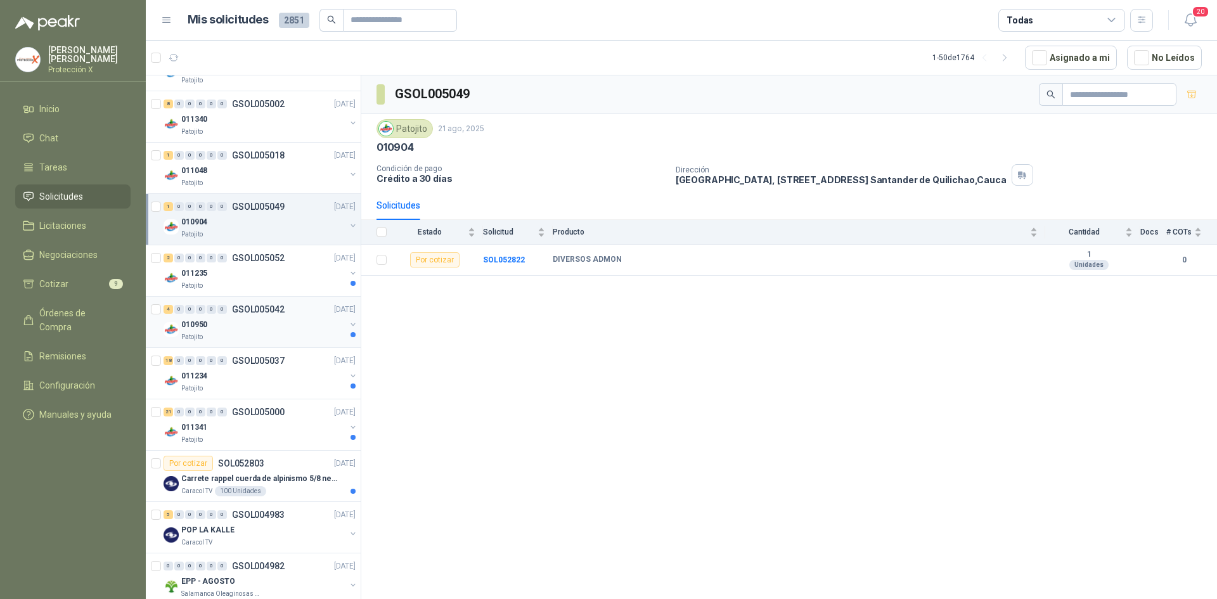
click at [283, 305] on p "GSOL005042" at bounding box center [258, 309] width 53 height 9
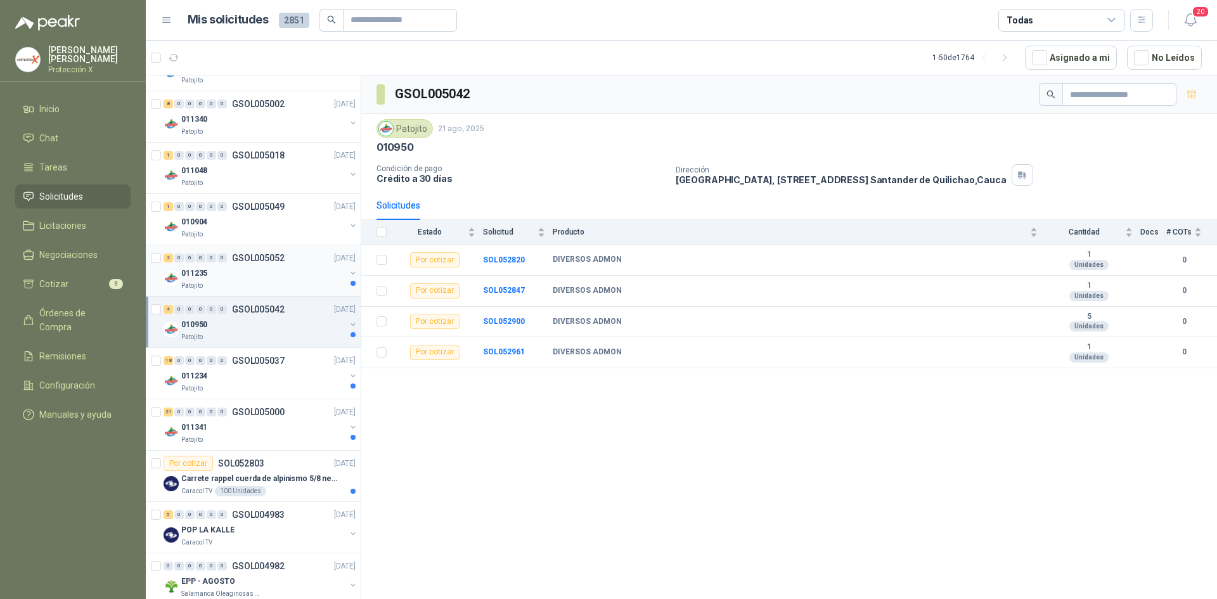
click at [283, 291] on div "2 0 0 0 0 0 GSOL005052 [DATE] 011235 Patojito" at bounding box center [253, 270] width 215 height 51
click at [266, 290] on div "Patojito" at bounding box center [263, 286] width 164 height 10
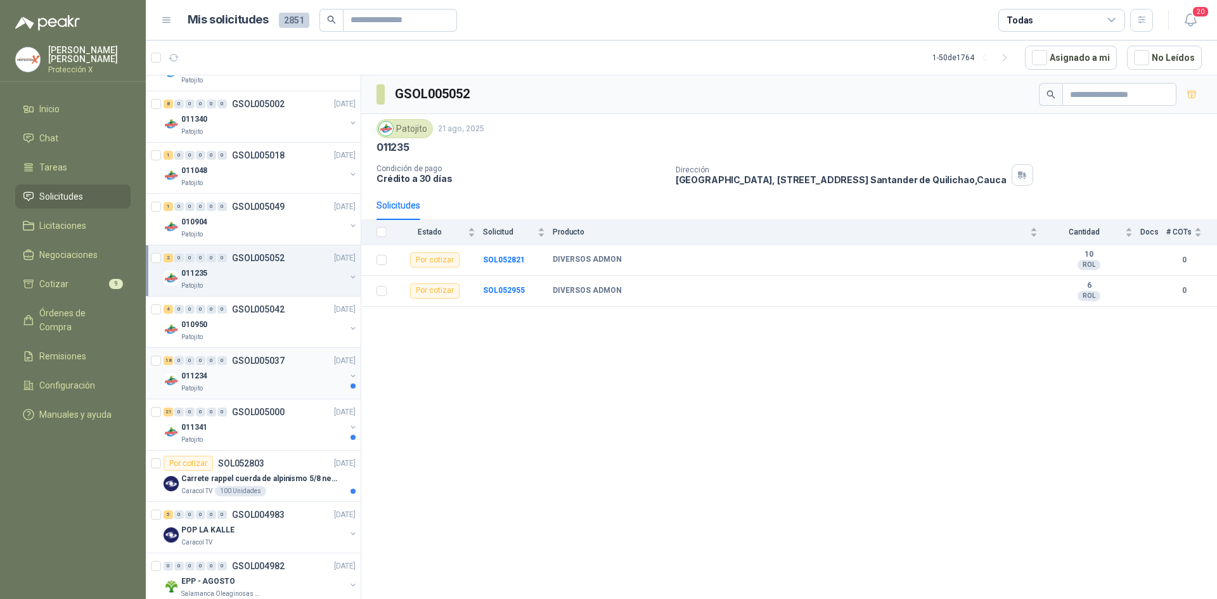
click at [285, 377] on div "011234" at bounding box center [263, 375] width 164 height 15
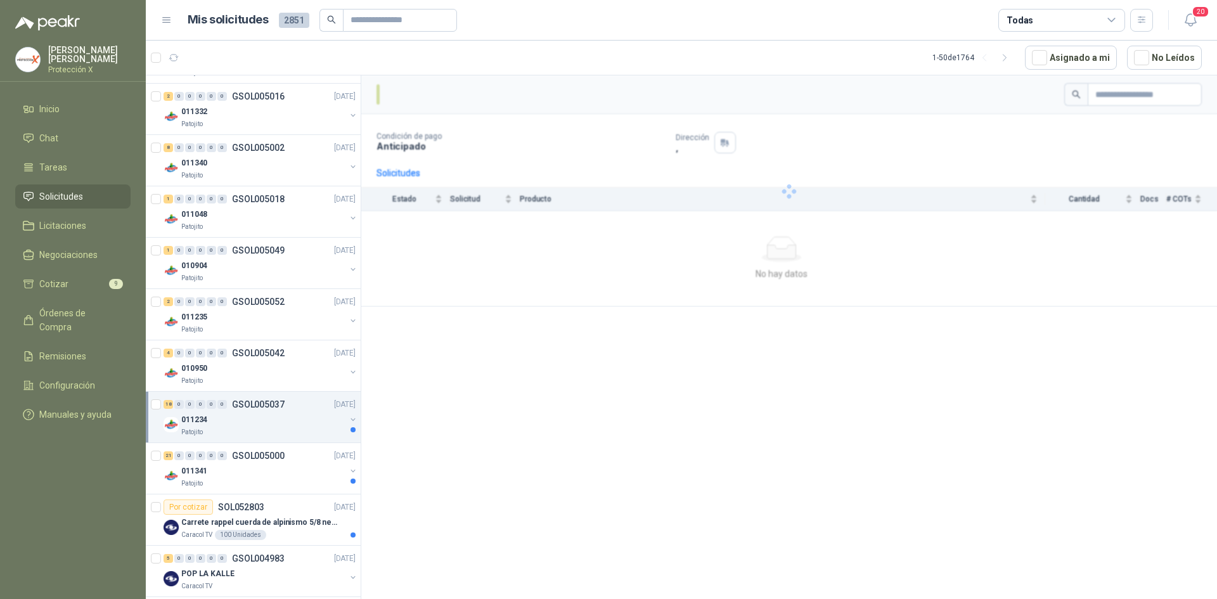
scroll to position [1204, 0]
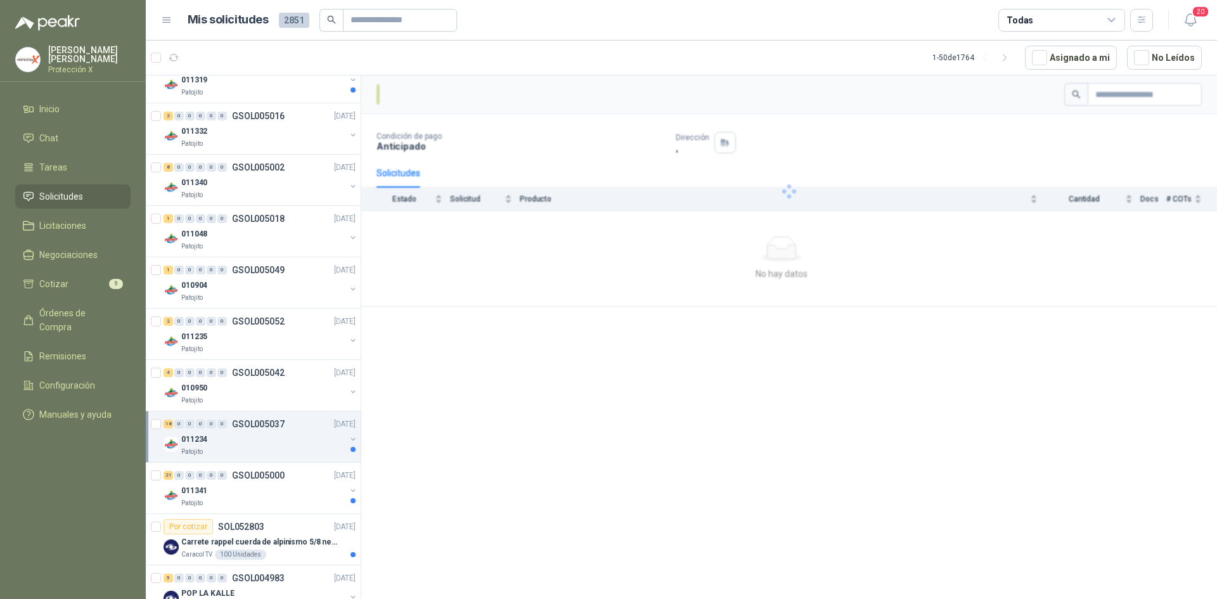
click at [287, 456] on div "Patojito" at bounding box center [263, 452] width 164 height 10
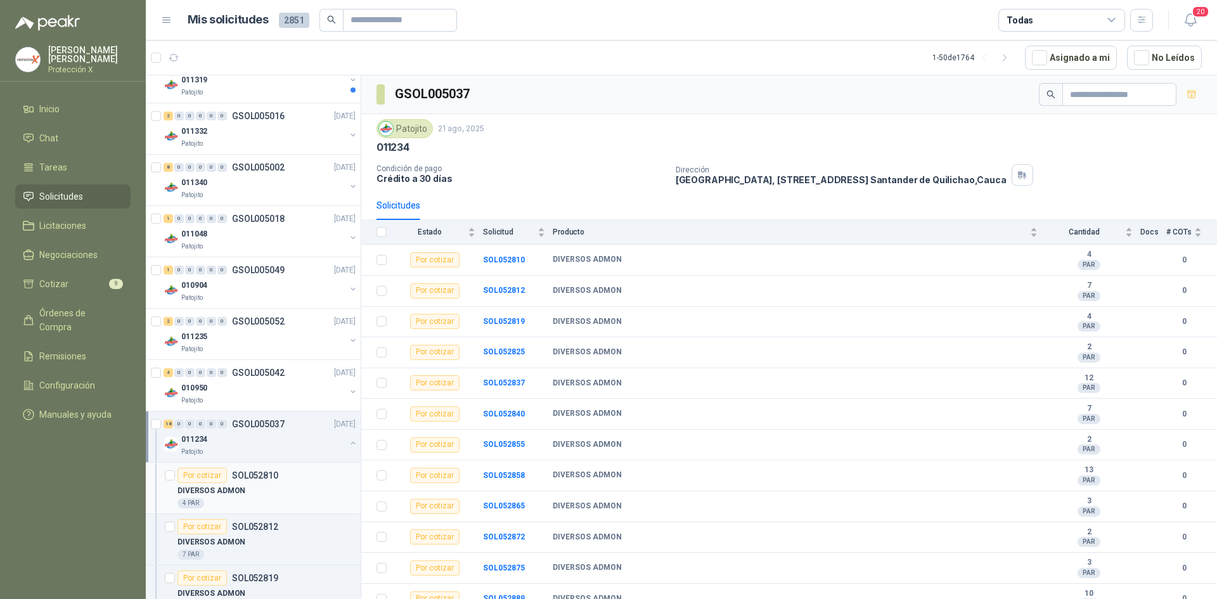
scroll to position [4, 0]
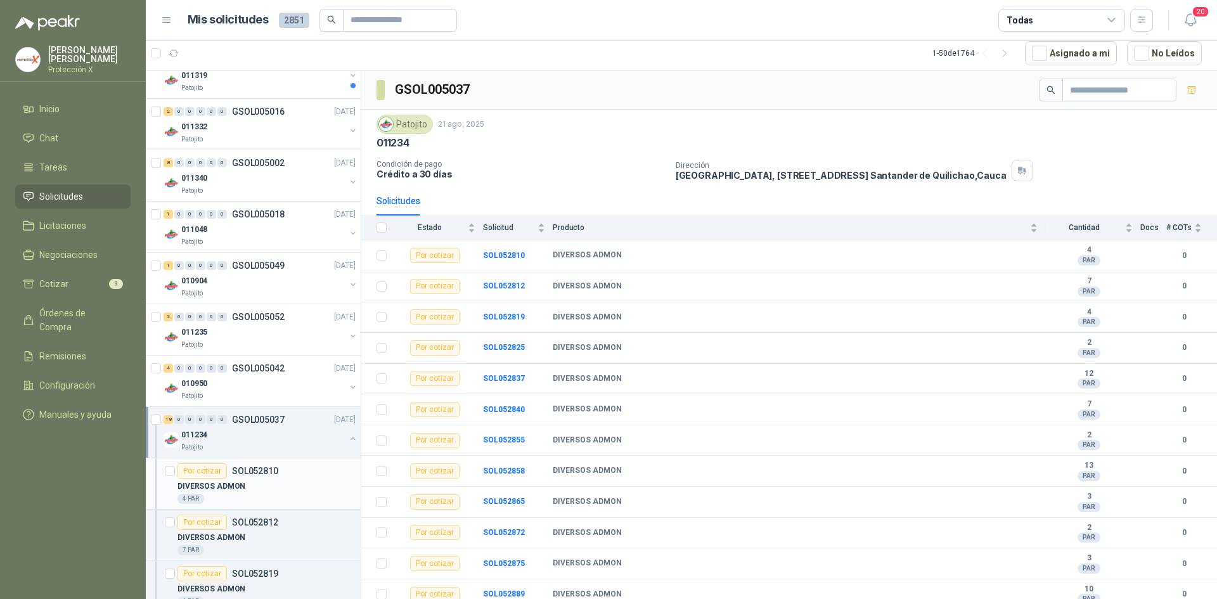
click at [290, 467] on div "Por cotizar SOL052810" at bounding box center [266, 470] width 178 height 15
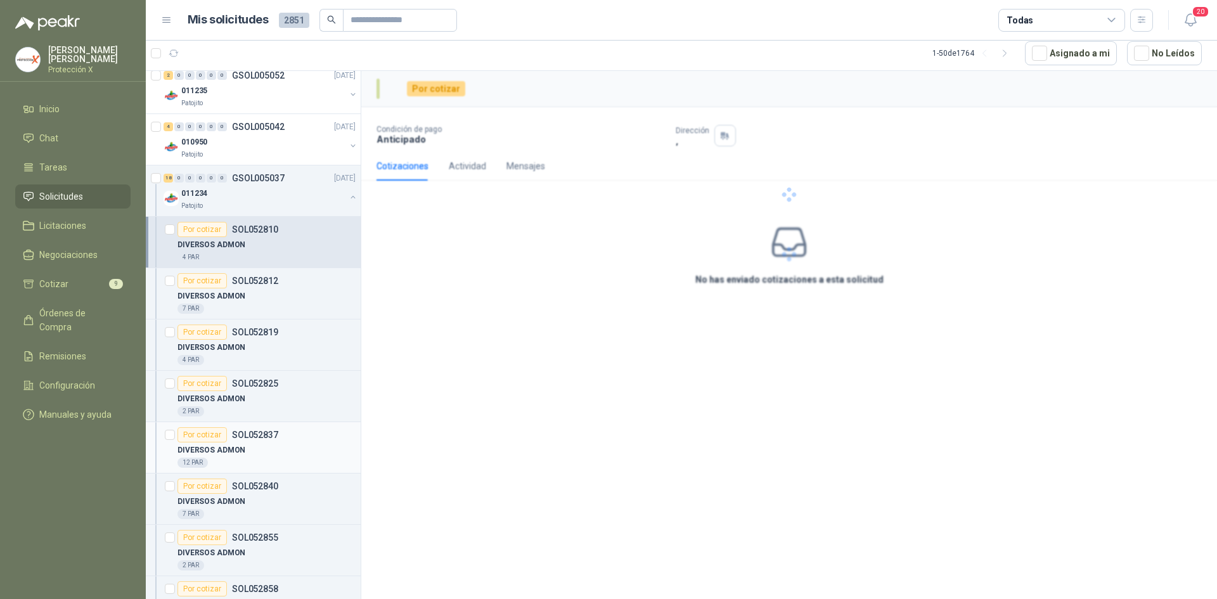
scroll to position [1458, 0]
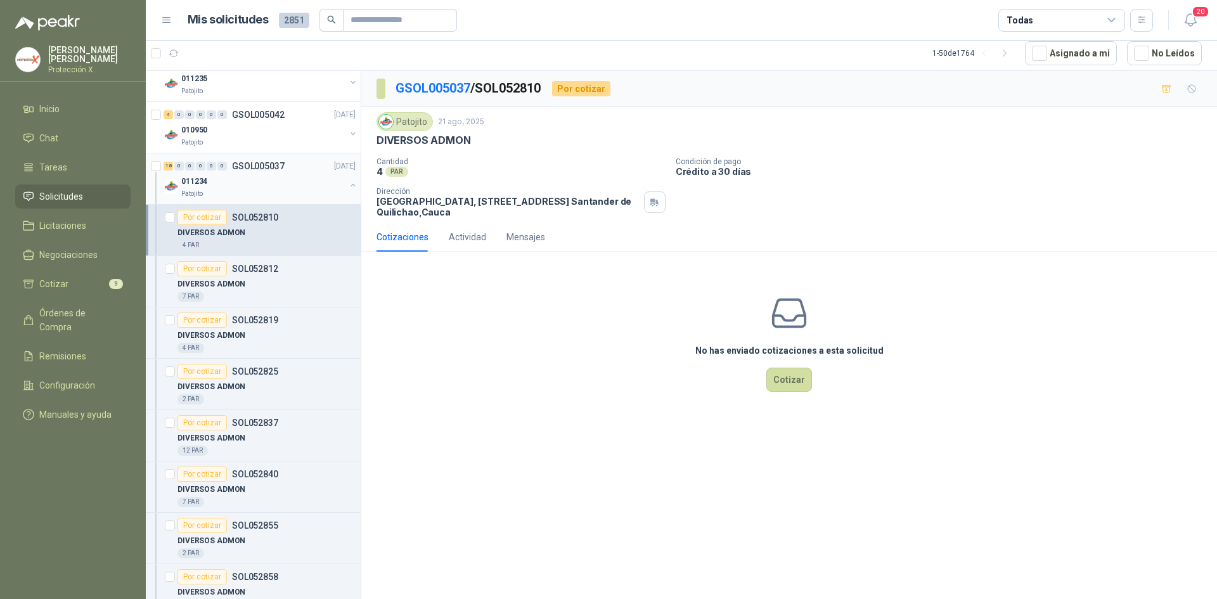
click at [297, 167] on div "18 0 0 0 0 0 GSOL005037 [DATE]" at bounding box center [261, 165] width 195 height 15
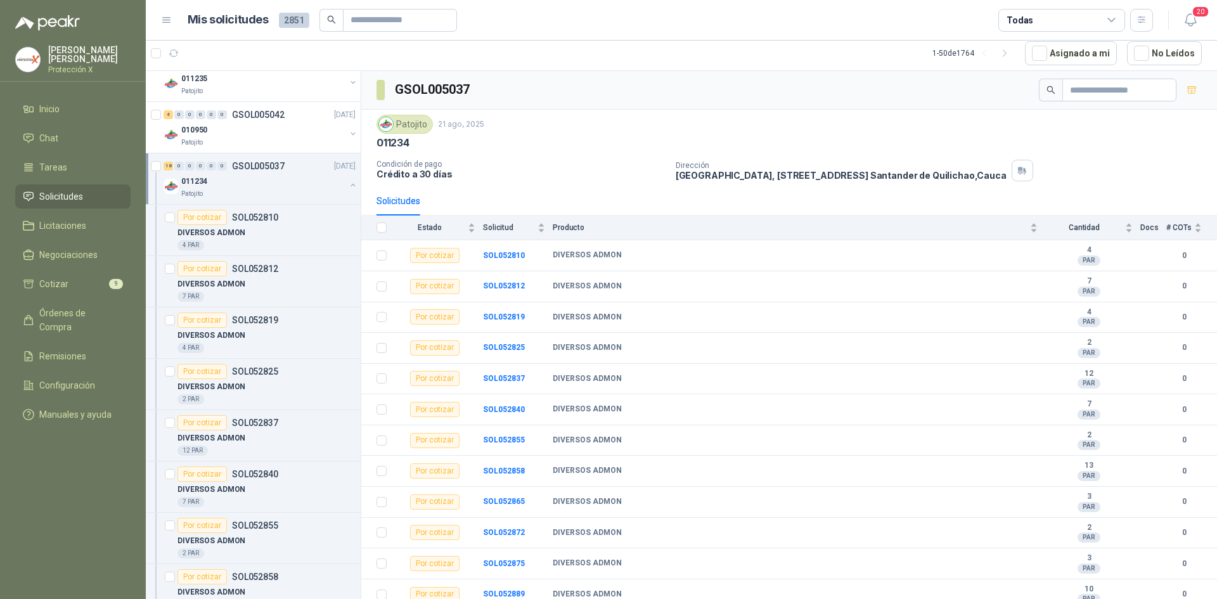
click at [348, 187] on button "button" at bounding box center [353, 185] width 10 height 10
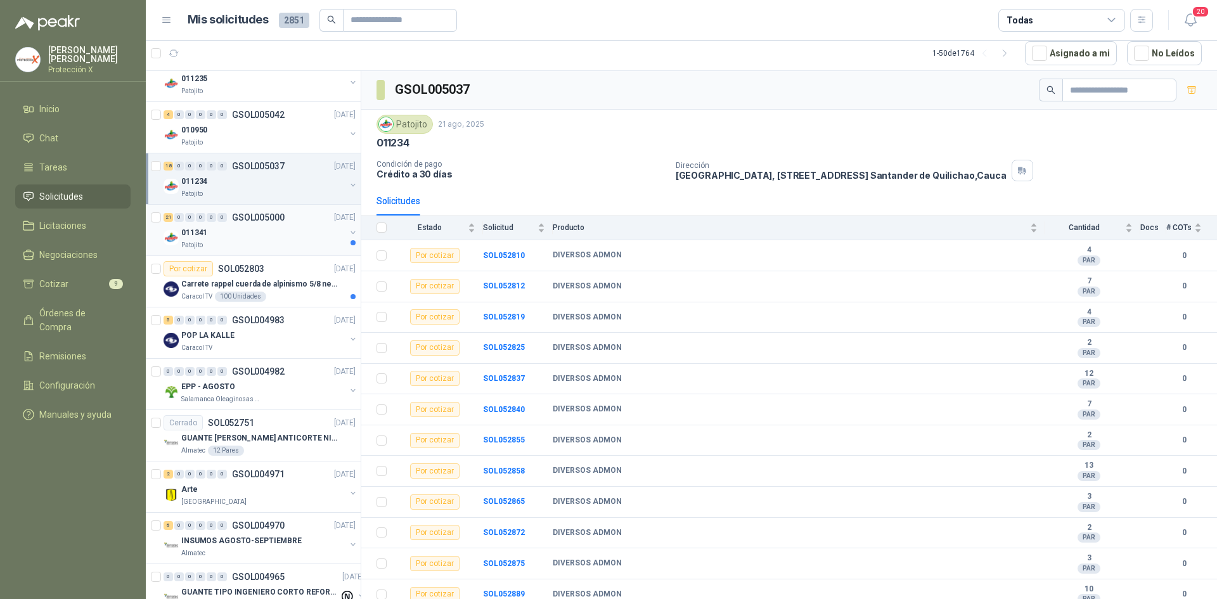
click at [321, 236] on div "011341" at bounding box center [263, 232] width 164 height 15
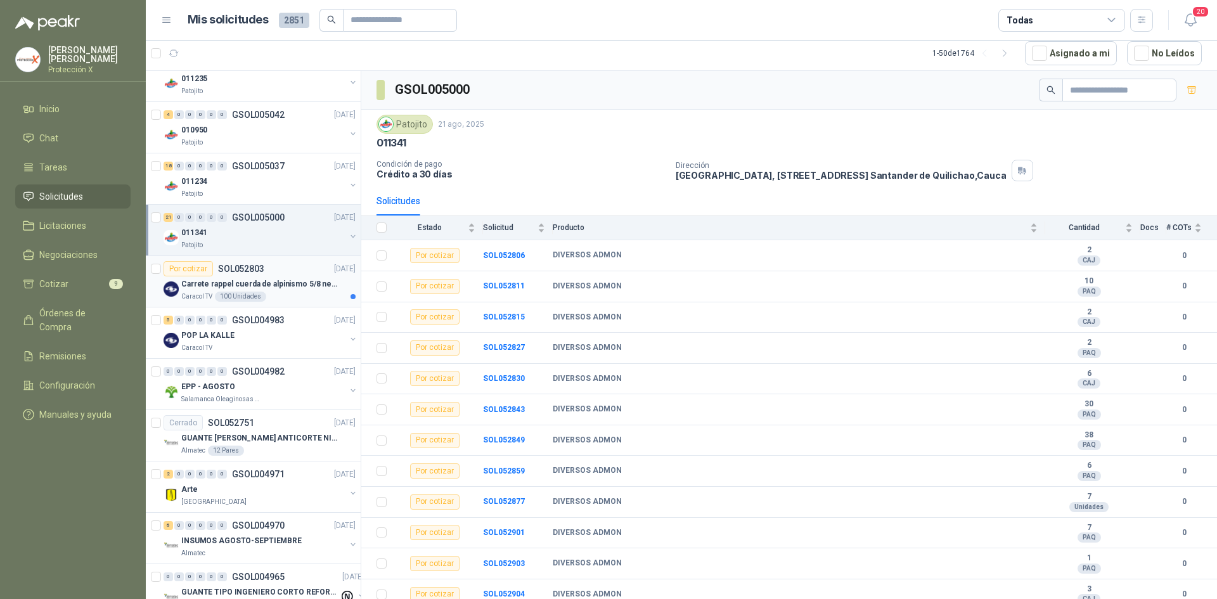
click at [270, 282] on p "Carrete rappel cuerda de alpinismo 5/8 negra 16mm" at bounding box center [260, 284] width 158 height 12
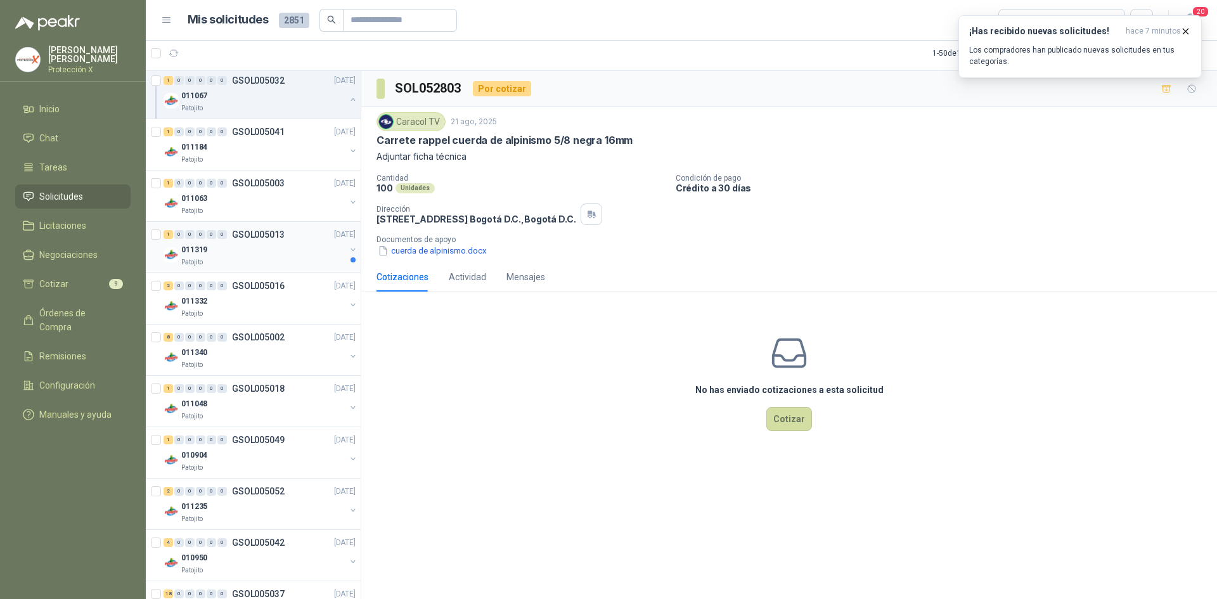
scroll to position [1014, 0]
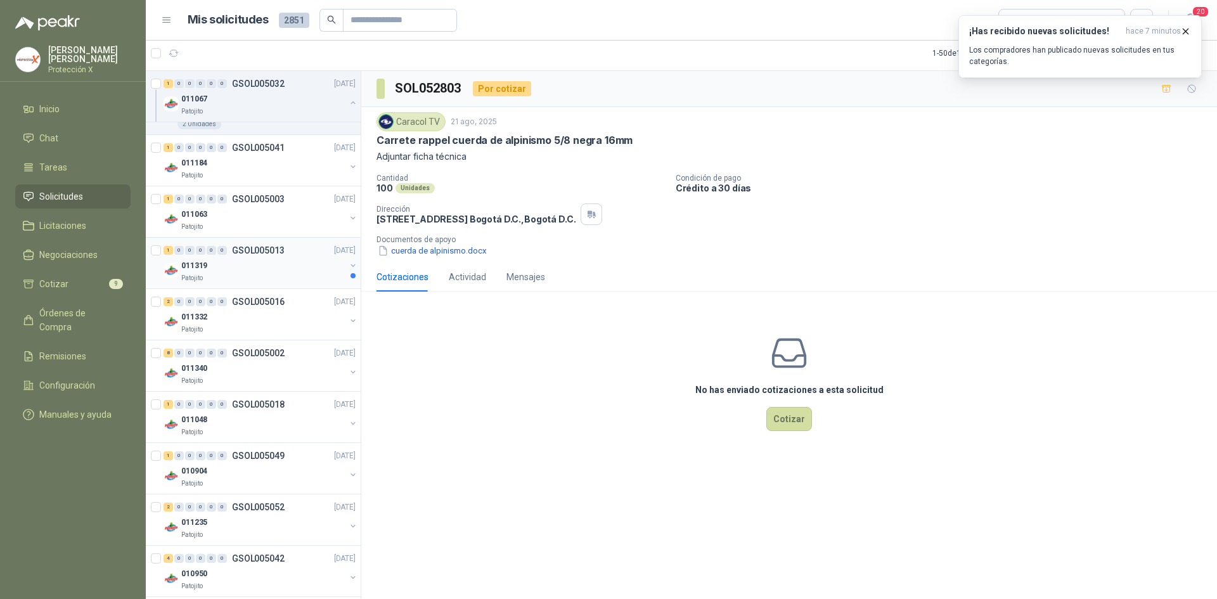
click at [278, 244] on div "1 0 0 0 0 0 GSOL005013 [DATE]" at bounding box center [261, 250] width 195 height 15
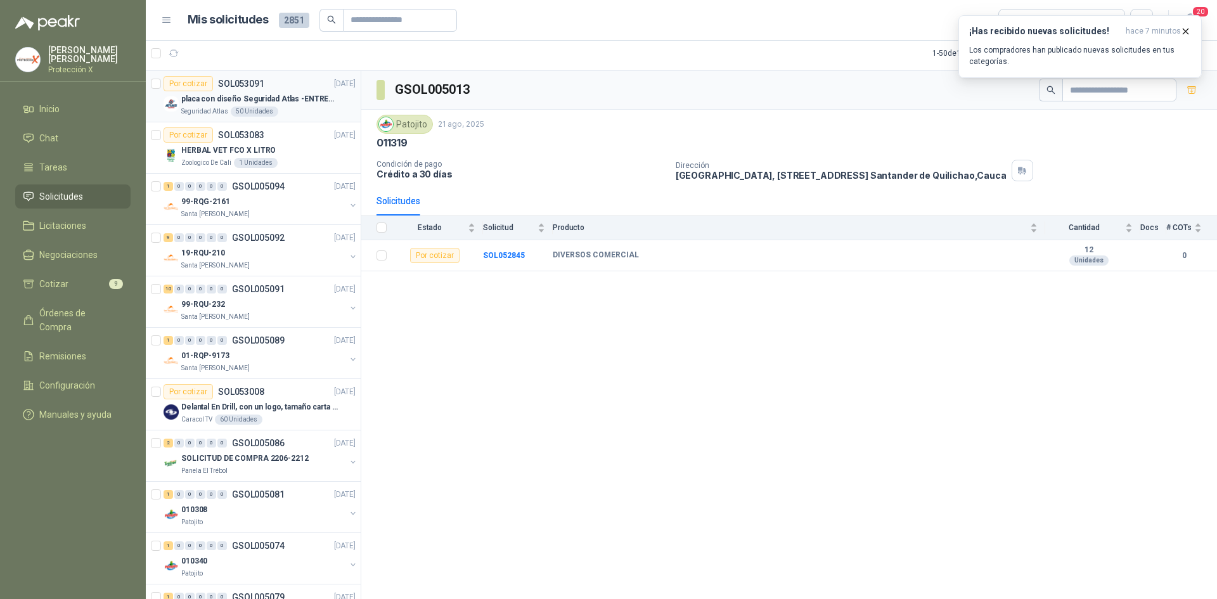
click at [254, 113] on div "50 Unidades" at bounding box center [255, 111] width 48 height 10
